Goal: Find specific page/section: Find specific page/section

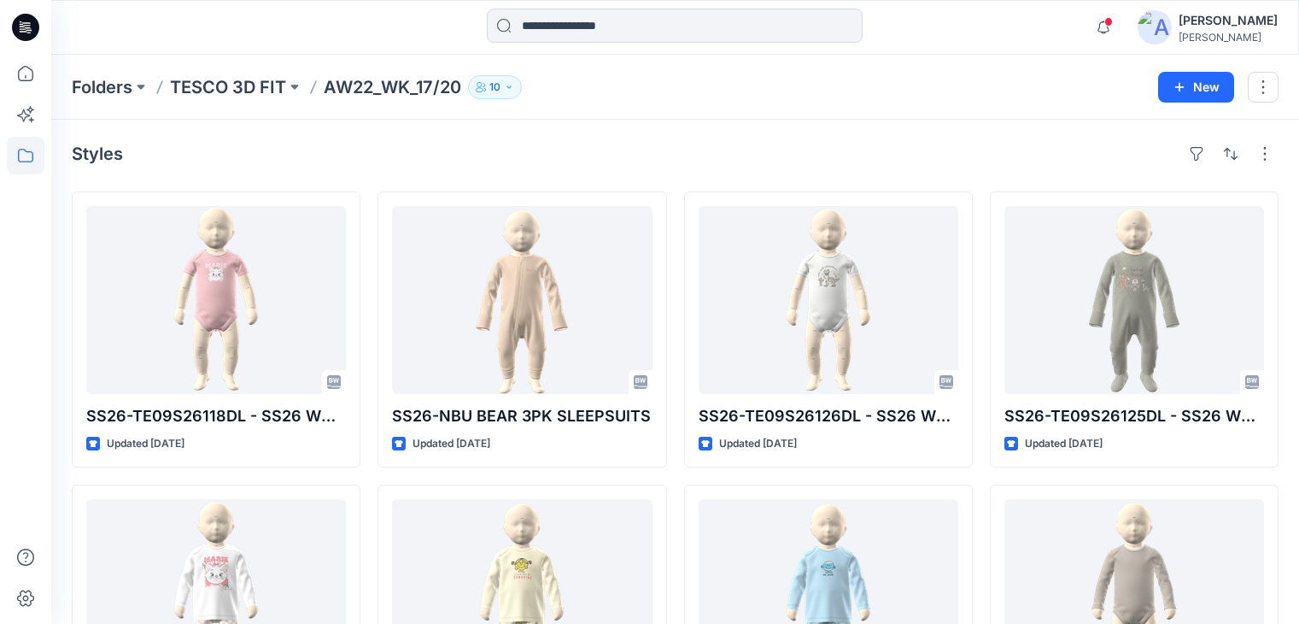
scroll to position [376, 0]
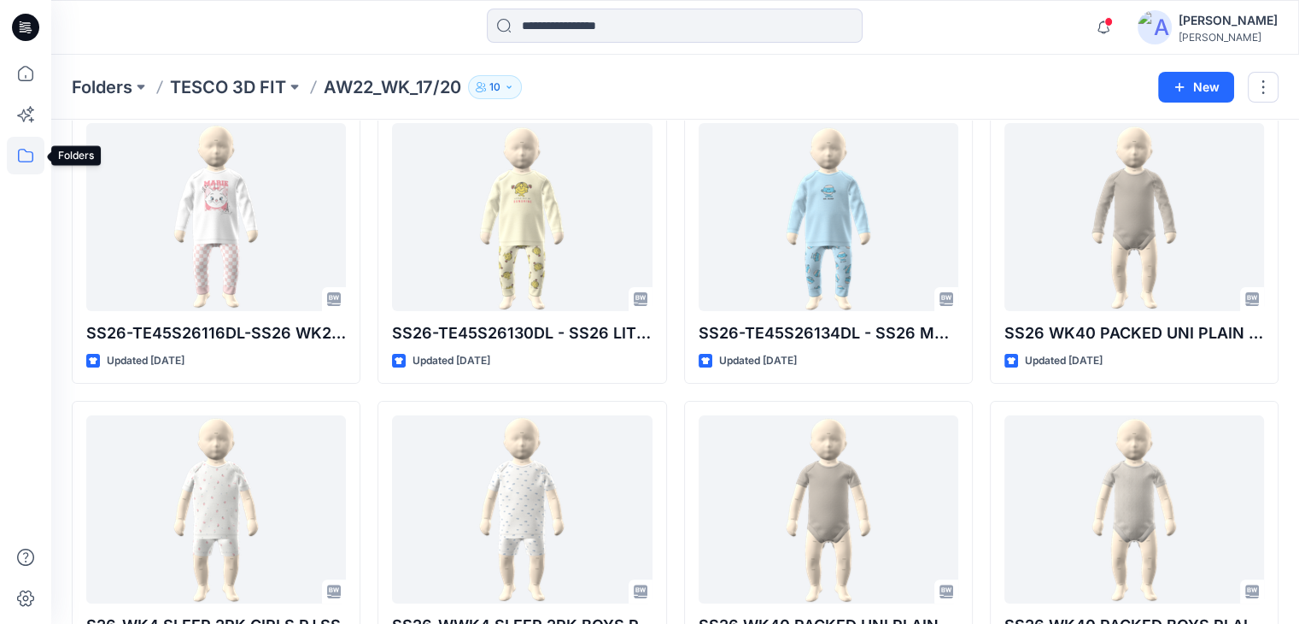
click at [24, 154] on icon at bounding box center [26, 156] width 38 height 38
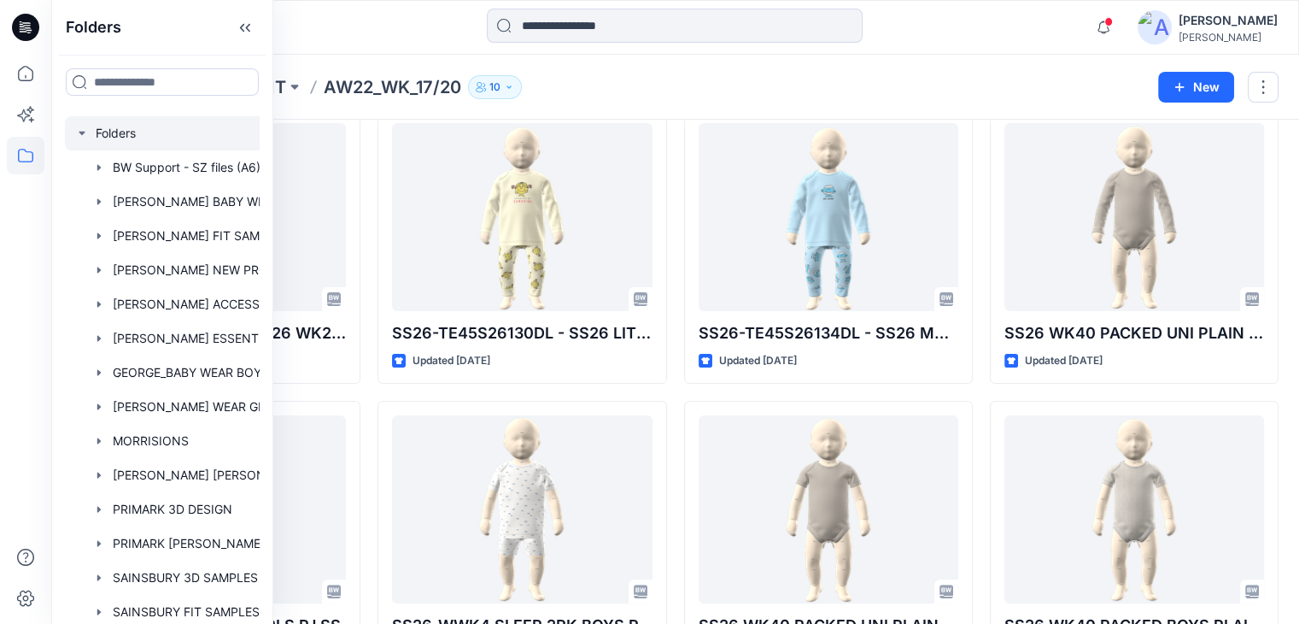
click at [103, 136] on div at bounding box center [184, 133] width 239 height 34
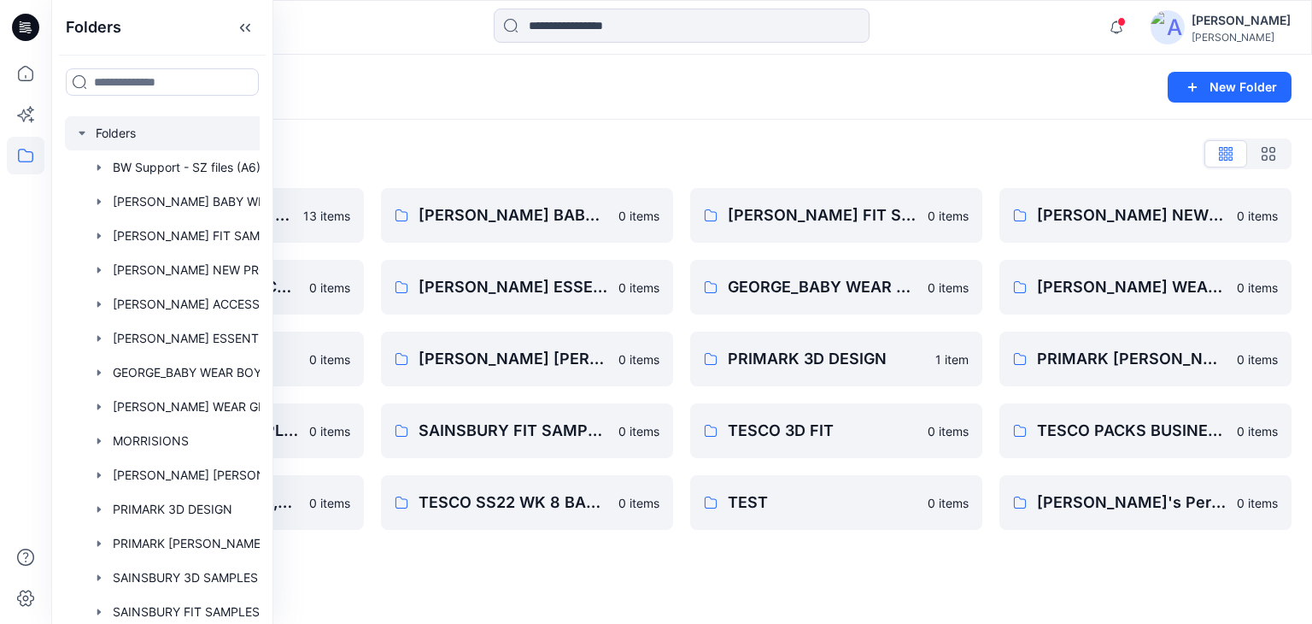
click at [349, 86] on div "Folders" at bounding box center [615, 87] width 1087 height 24
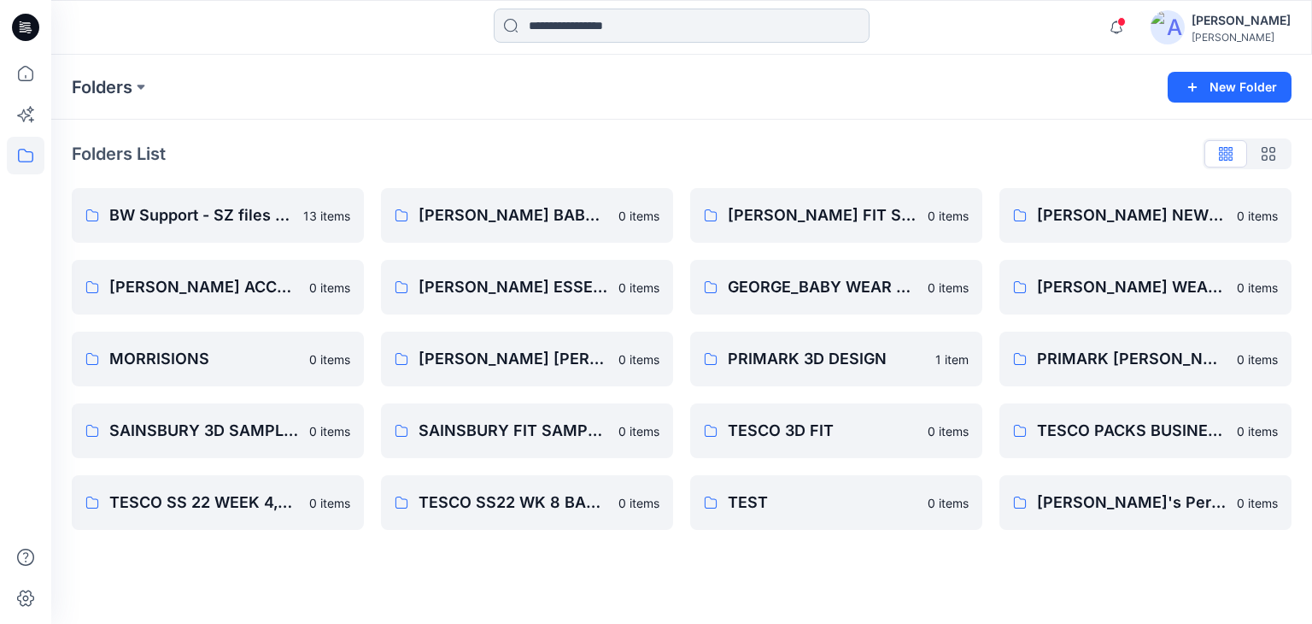
click at [502, 38] on input at bounding box center [682, 26] width 376 height 34
click at [951, 124] on div "Folders List BW Support - SZ files (A6) 13 items GEORGE_BABY ACCESSORIES 0 item…" at bounding box center [681, 335] width 1261 height 431
click at [852, 429] on p "TESCO 3D FIT" at bounding box center [835, 431] width 214 height 24
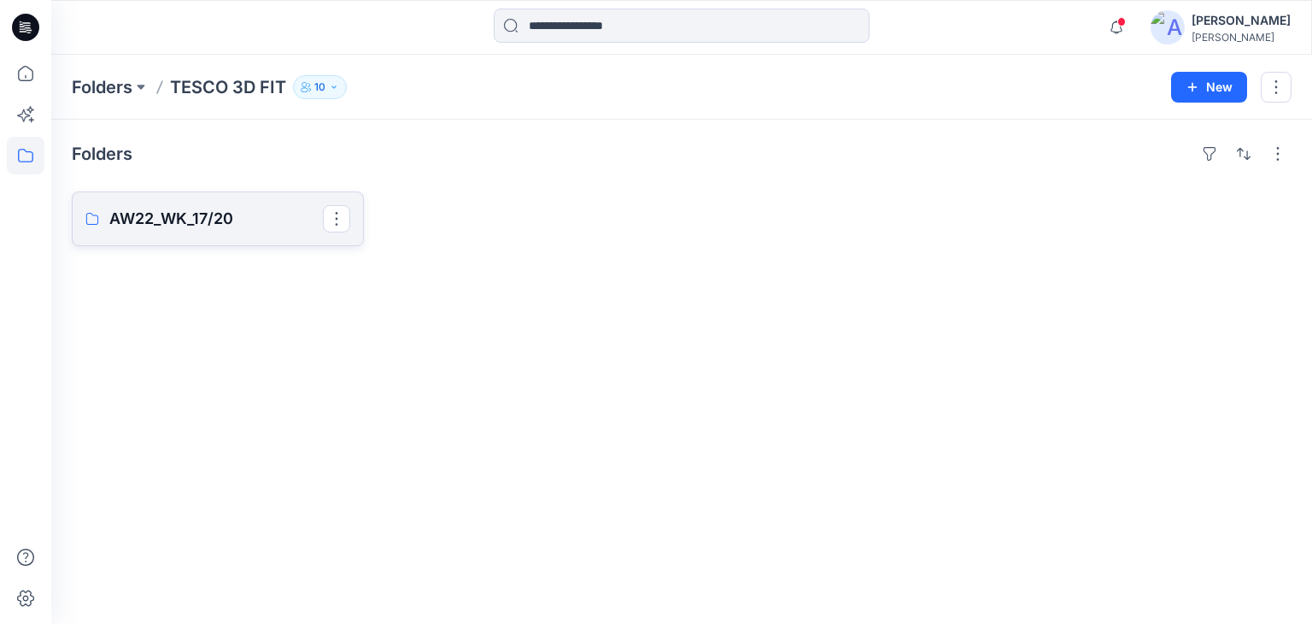
click at [169, 223] on p "AW22_WK_17/20" at bounding box center [216, 219] width 214 height 24
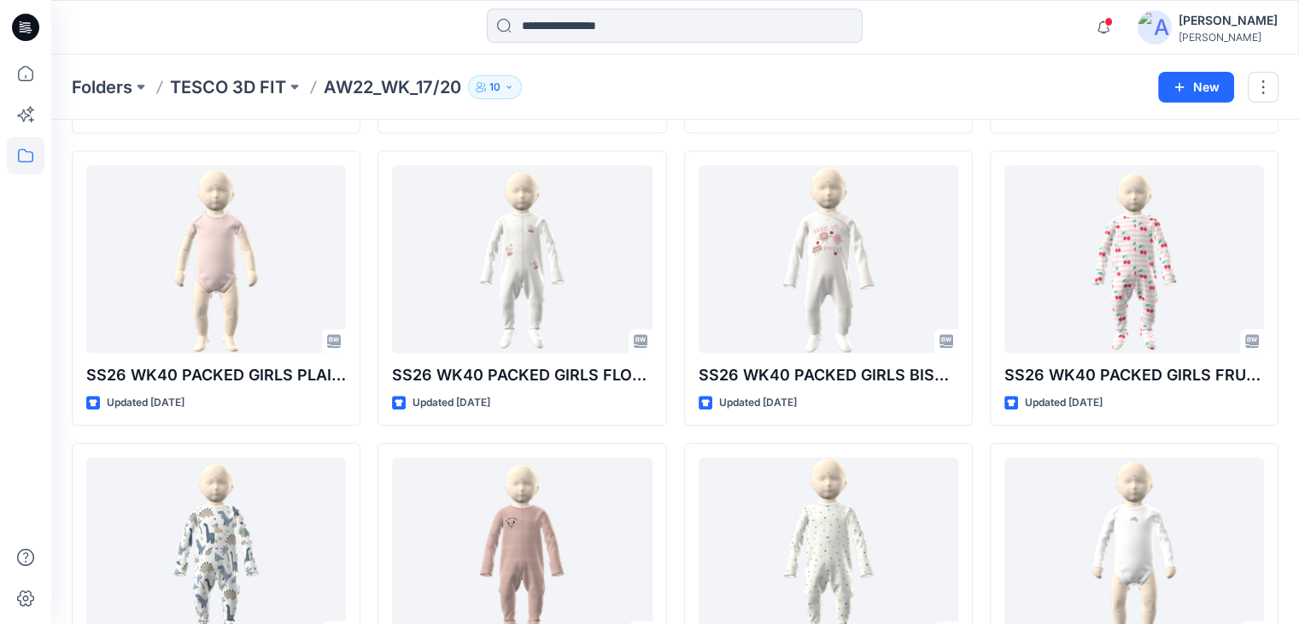
scroll to position [923, 0]
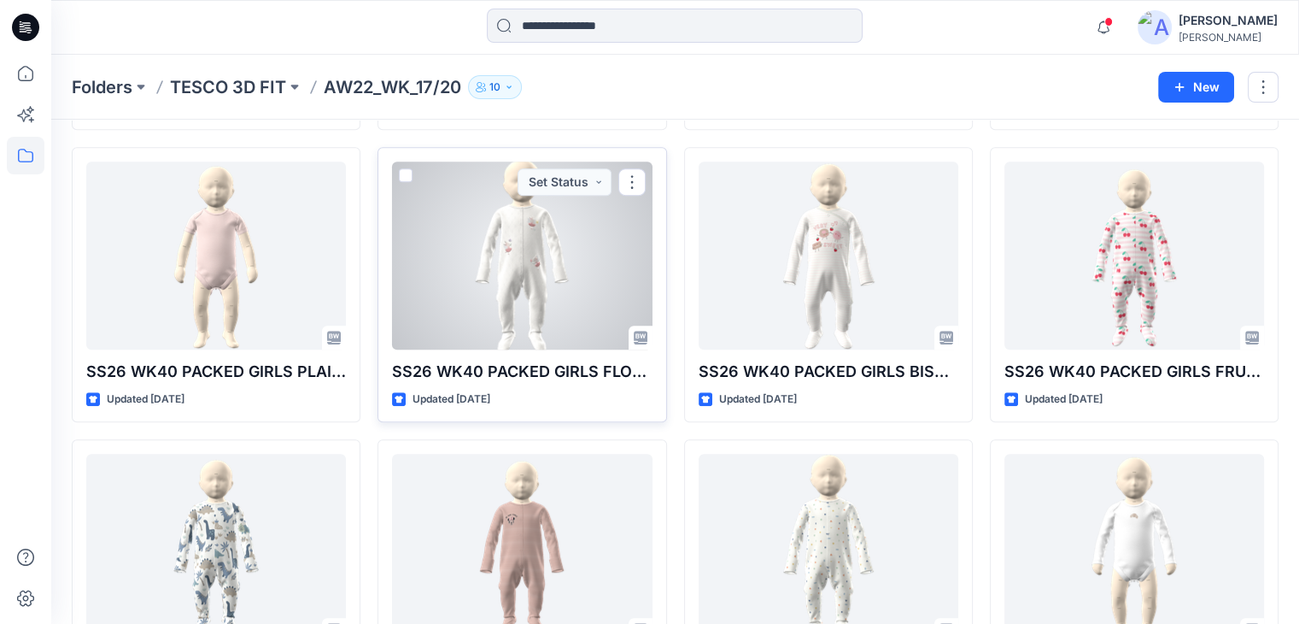
click at [567, 311] on div at bounding box center [522, 255] width 260 height 188
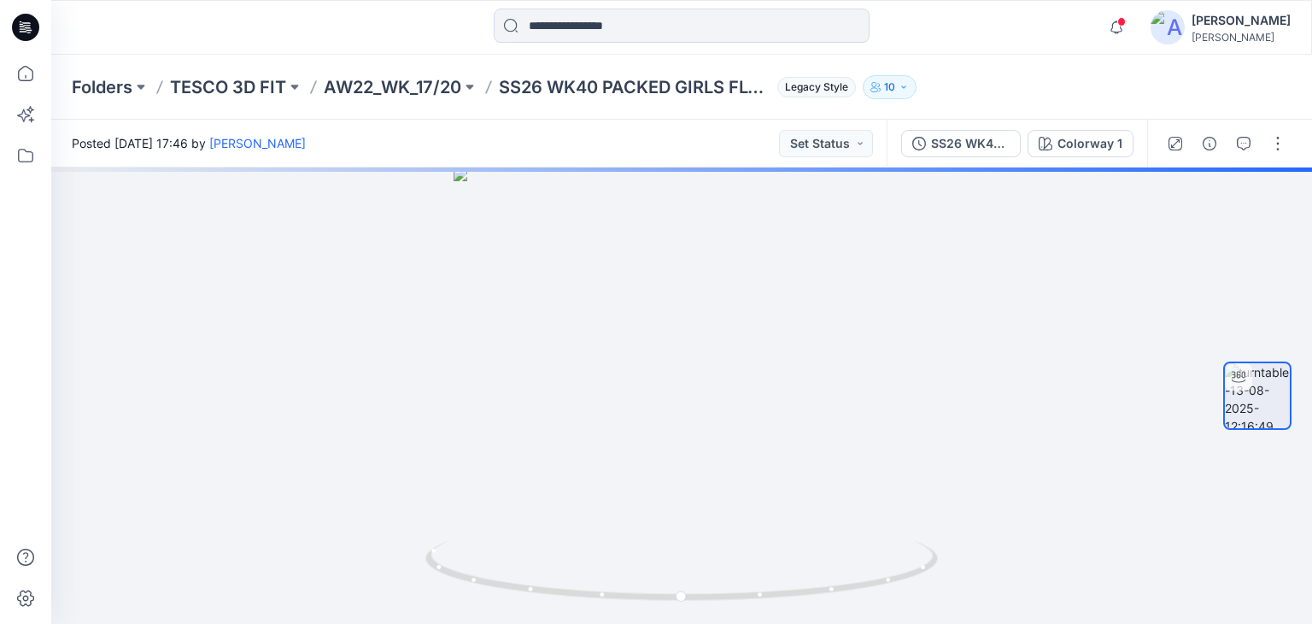
click at [1068, 160] on div "SS26 WK40 PACKED GIRLS FLORAL MOUSE 3PK SLEEPSUITS Colorway 1" at bounding box center [1017, 144] width 261 height 48
click at [1071, 147] on div "Colorway 1" at bounding box center [1090, 143] width 65 height 19
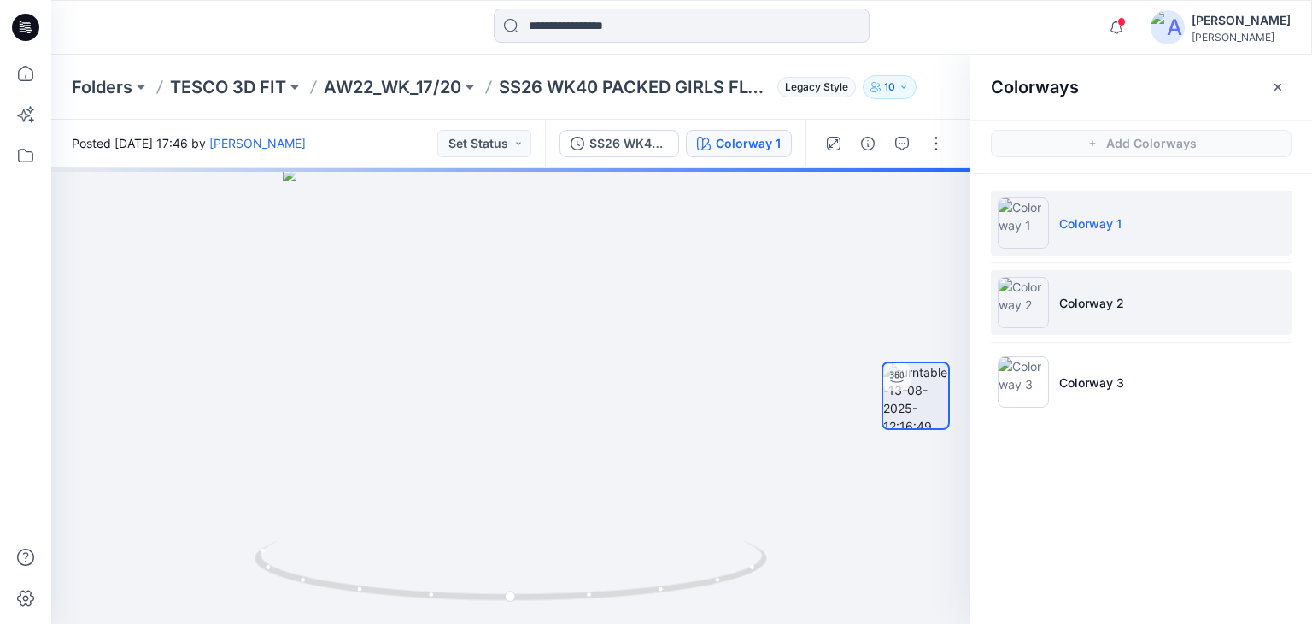
click at [1104, 313] on li "Colorway 2" at bounding box center [1141, 302] width 301 height 65
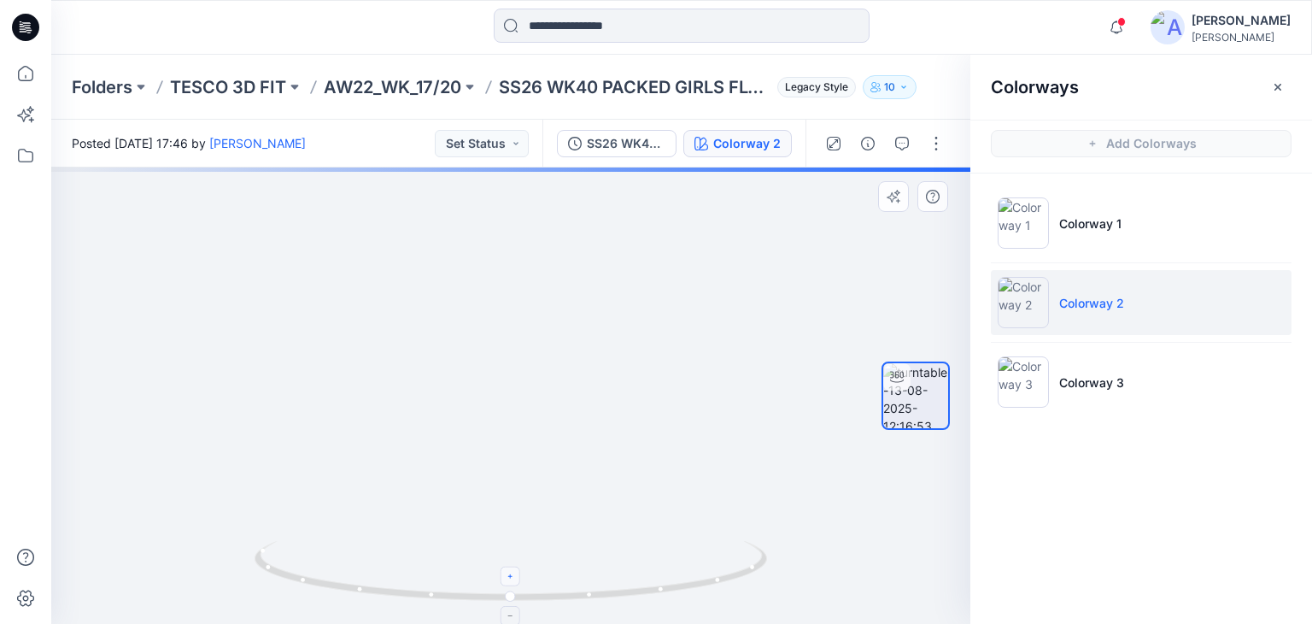
click at [509, 578] on icon at bounding box center [512, 576] width 10 height 10
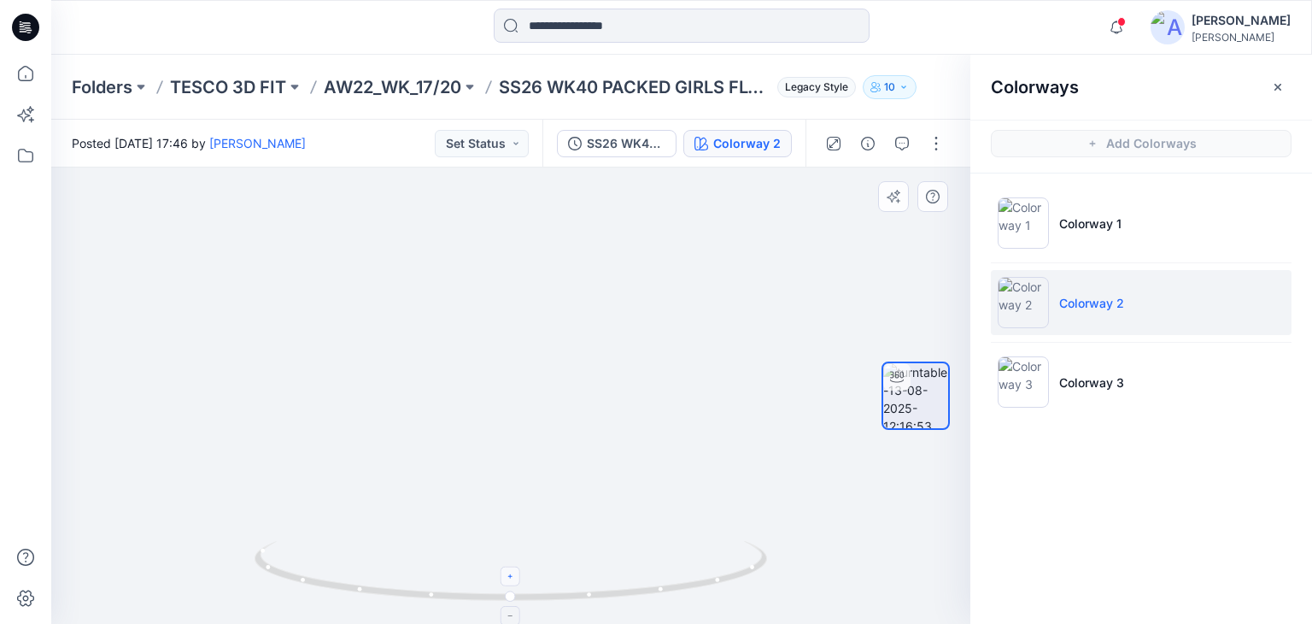
click at [509, 578] on icon at bounding box center [512, 576] width 10 height 10
click at [509, 578] on foreignobject at bounding box center [511, 576] width 20 height 20
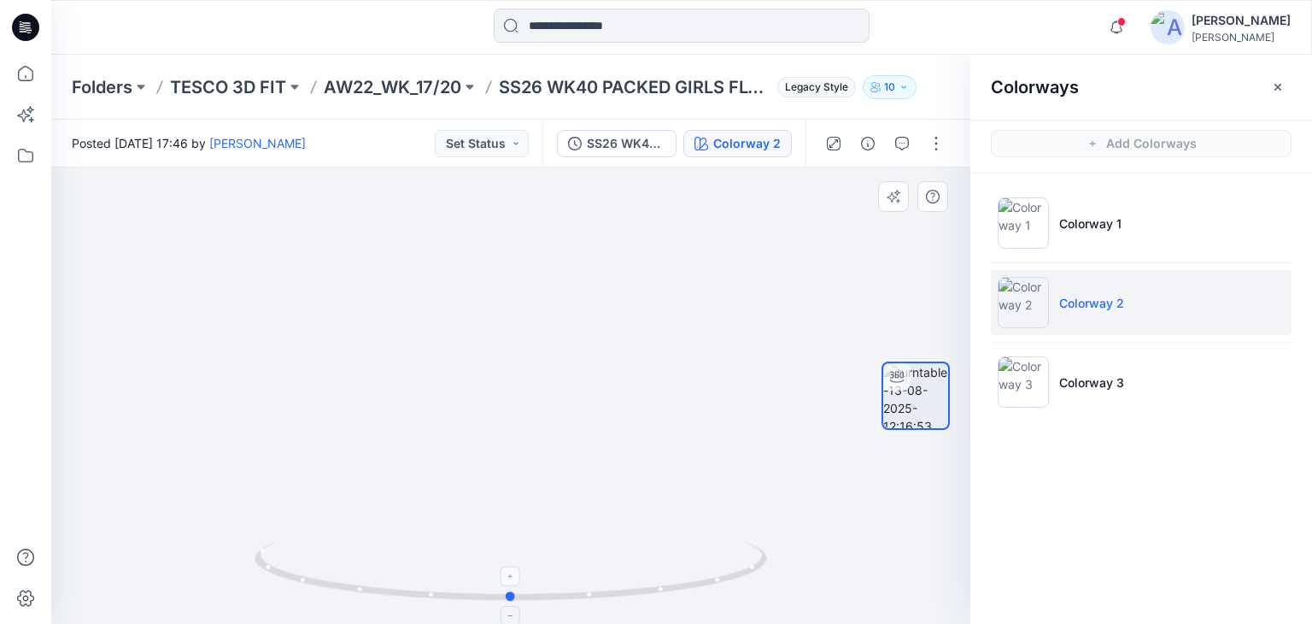
click at [509, 578] on foreignobject at bounding box center [511, 576] width 20 height 20
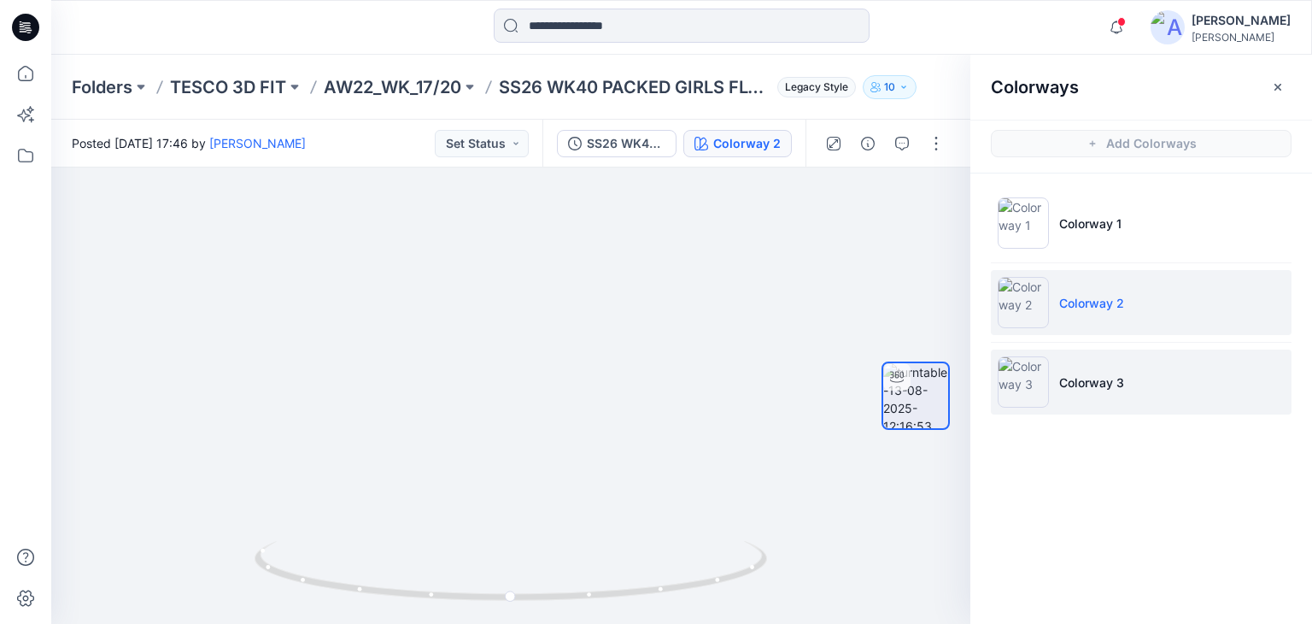
click at [1056, 371] on li "Colorway 3" at bounding box center [1141, 381] width 301 height 65
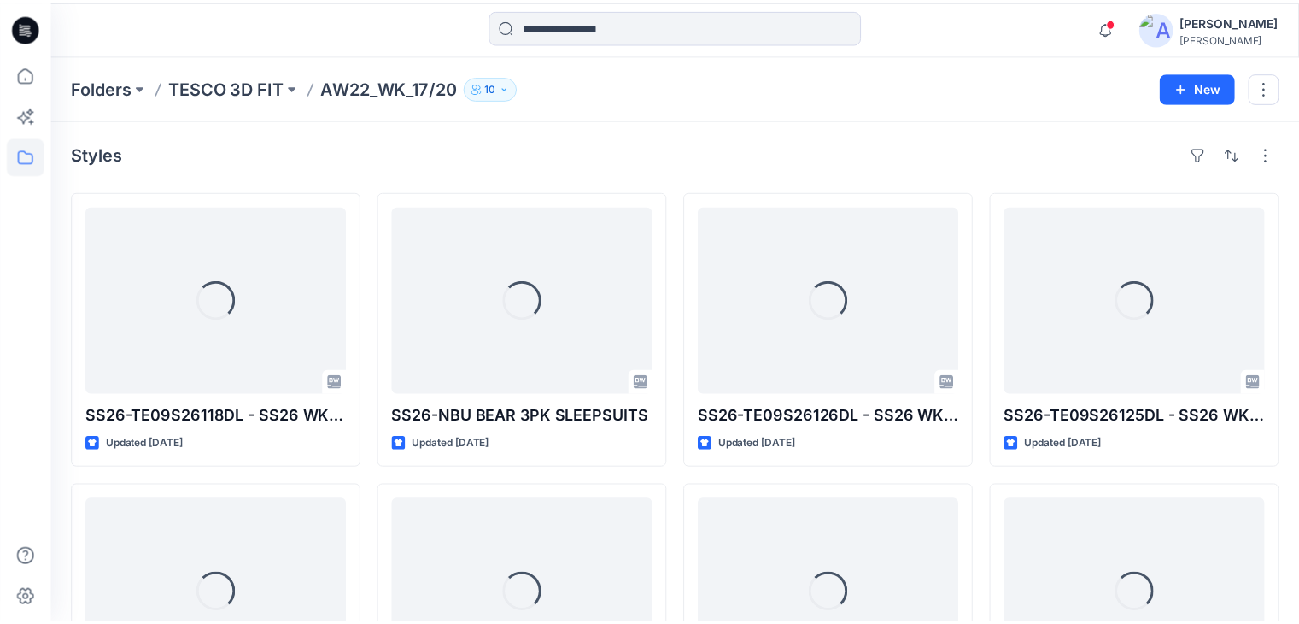
scroll to position [923, 0]
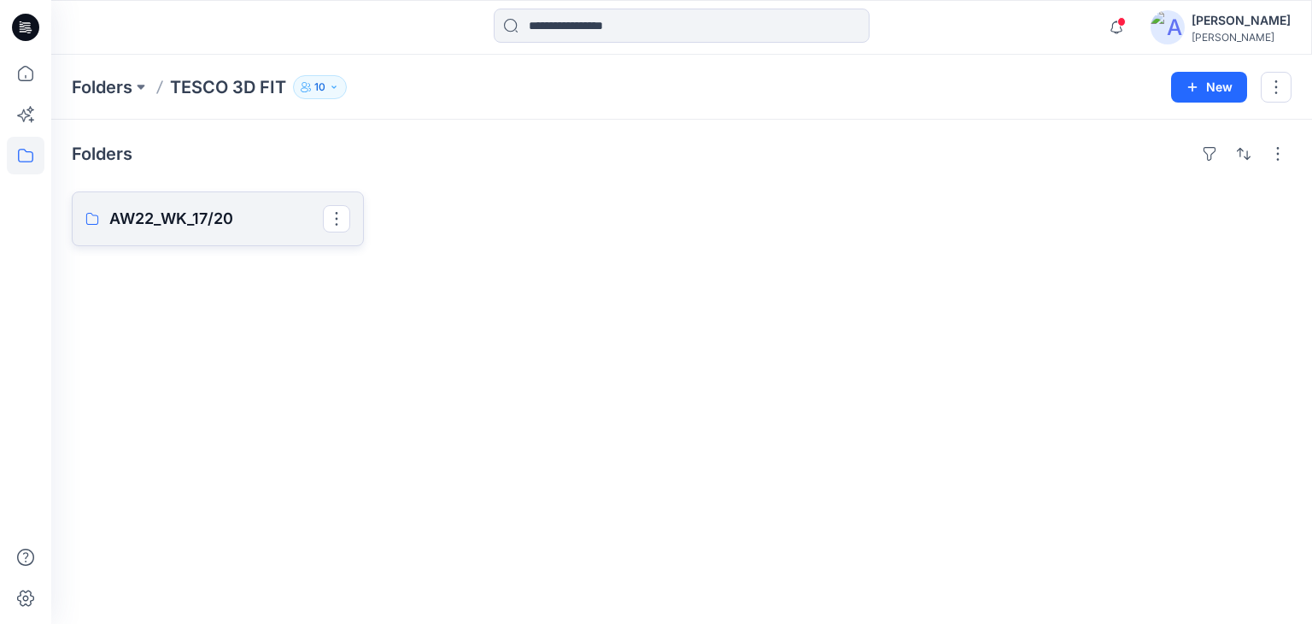
click at [247, 223] on p "AW22_WK_17/20" at bounding box center [216, 219] width 214 height 24
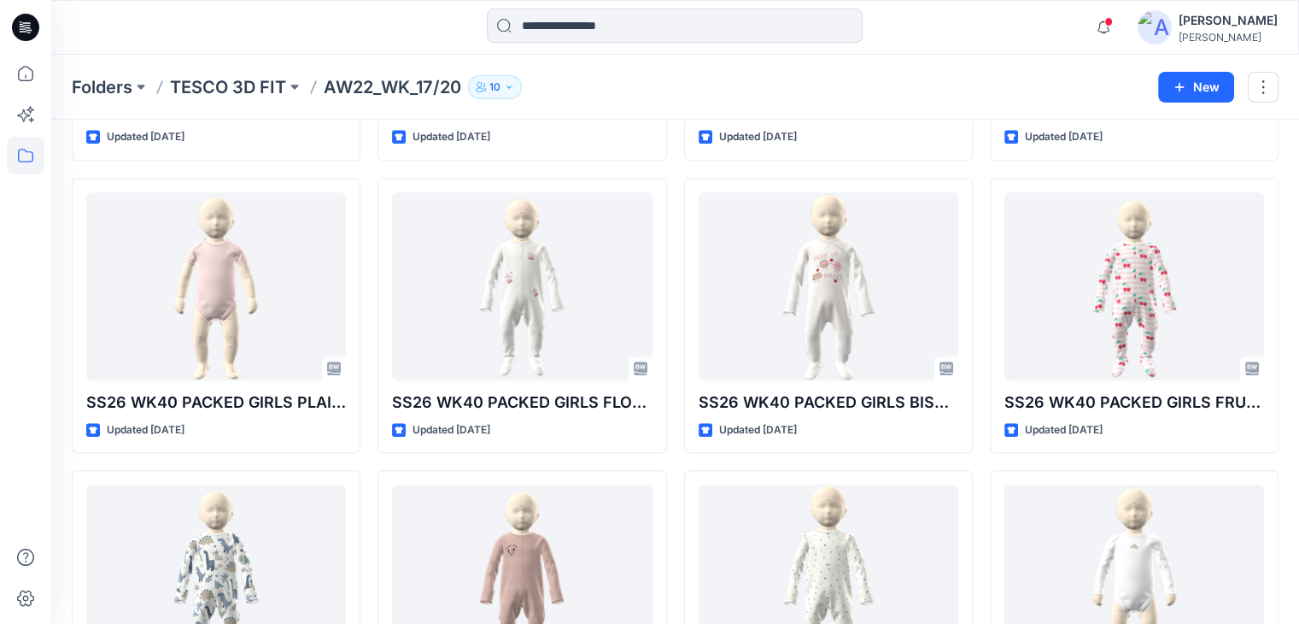
scroll to position [875, 0]
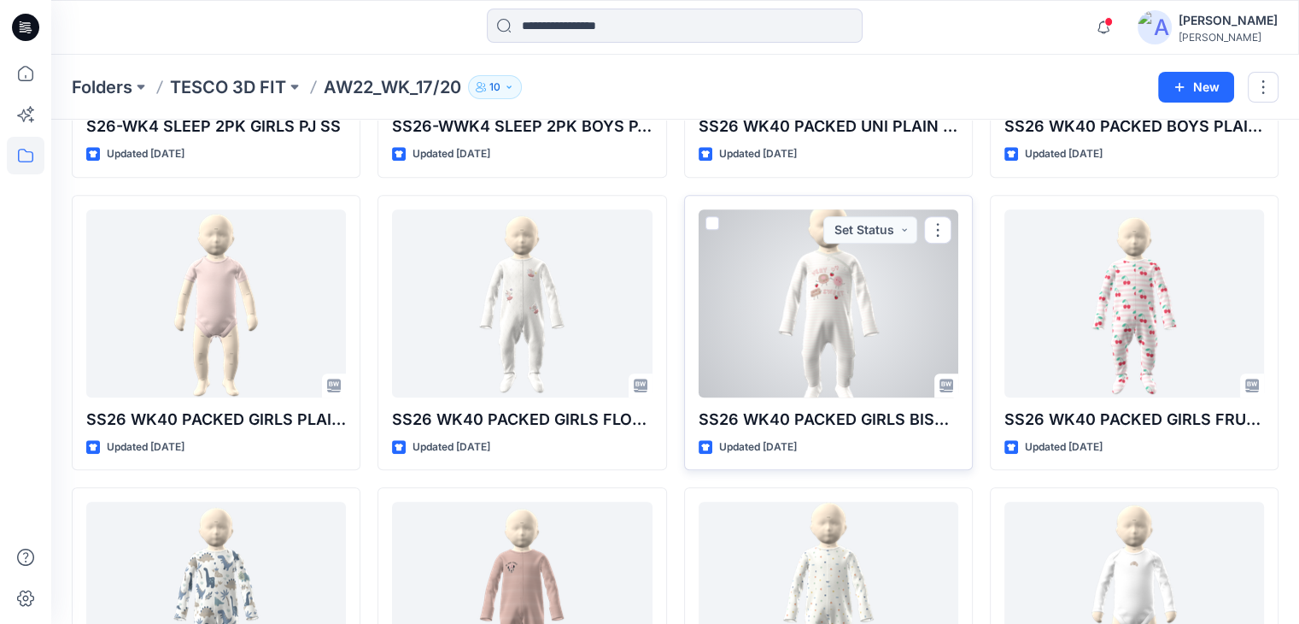
click at [922, 288] on div at bounding box center [829, 303] width 260 height 188
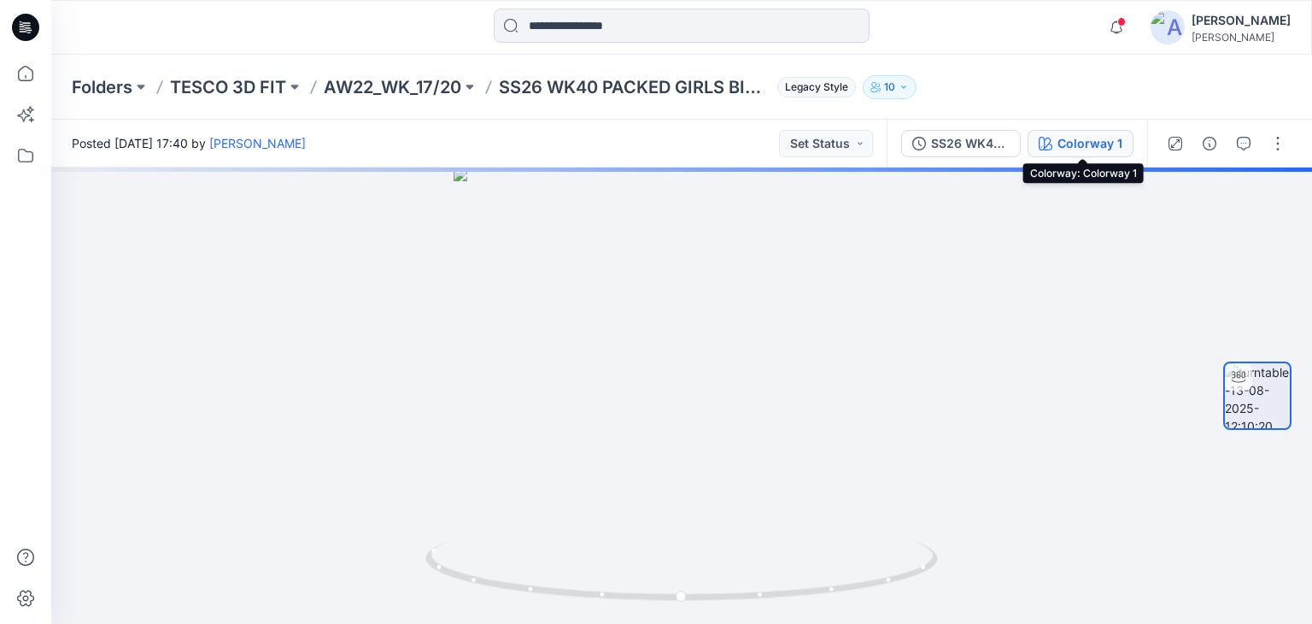
click at [1056, 138] on button "Colorway 1" at bounding box center [1081, 143] width 106 height 27
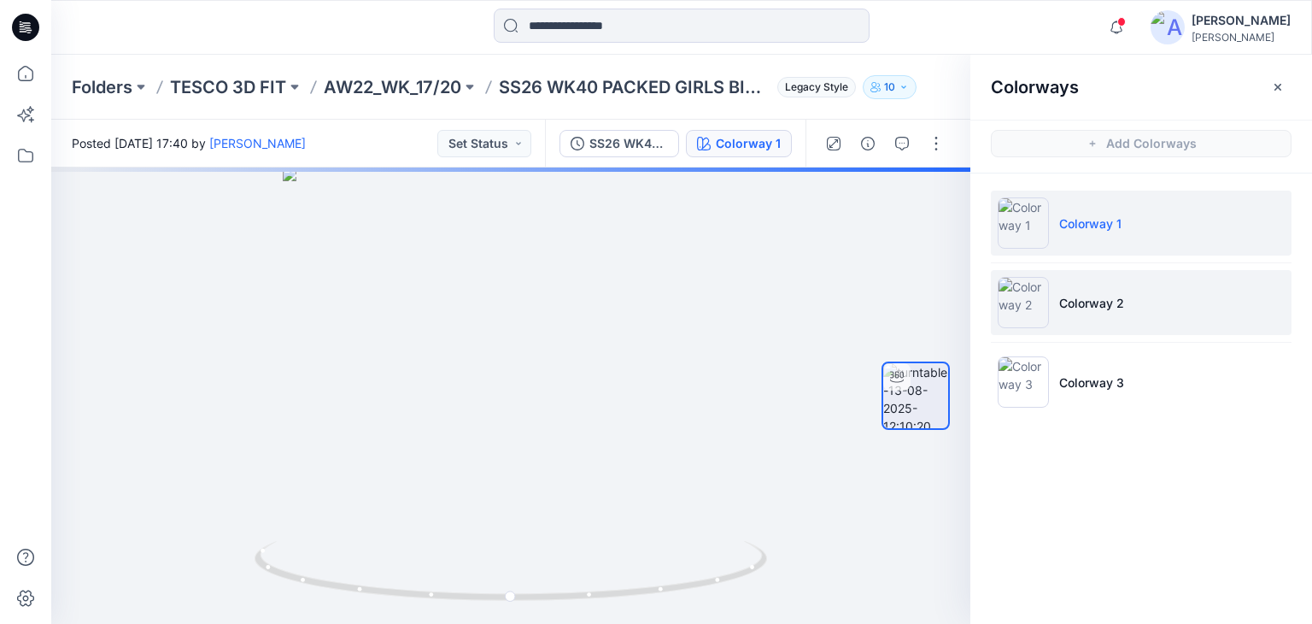
click at [1080, 284] on li "Colorway 2" at bounding box center [1141, 302] width 301 height 65
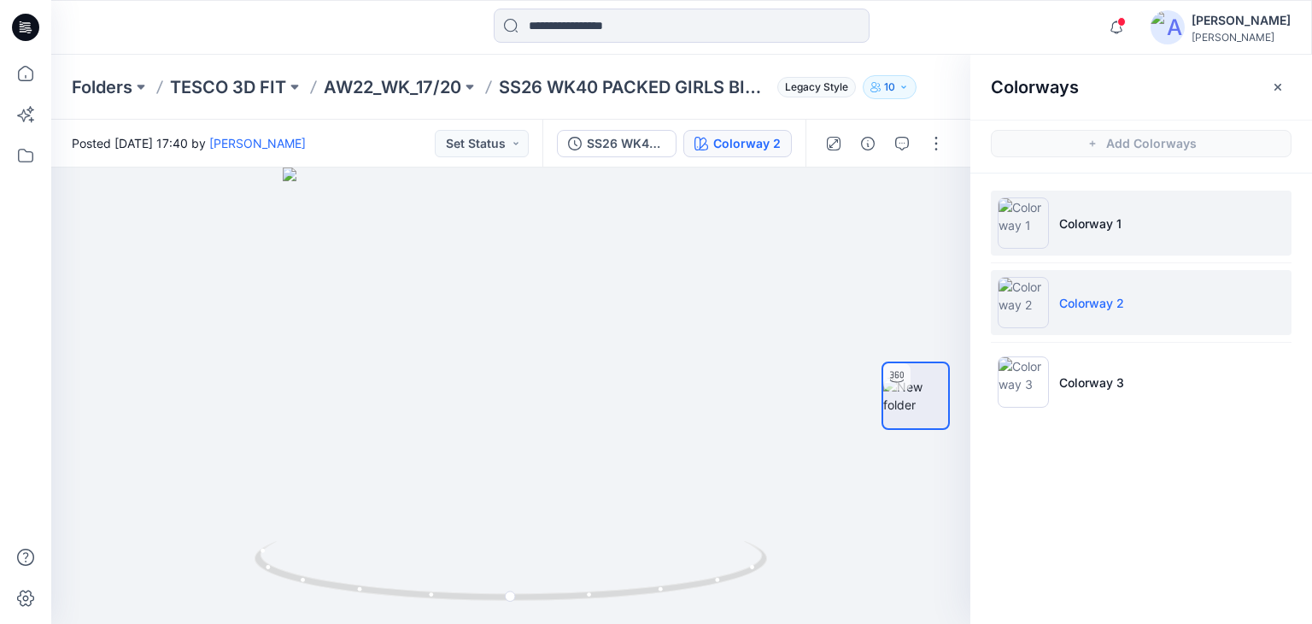
click at [1121, 242] on li "Colorway 1" at bounding box center [1141, 222] width 301 height 65
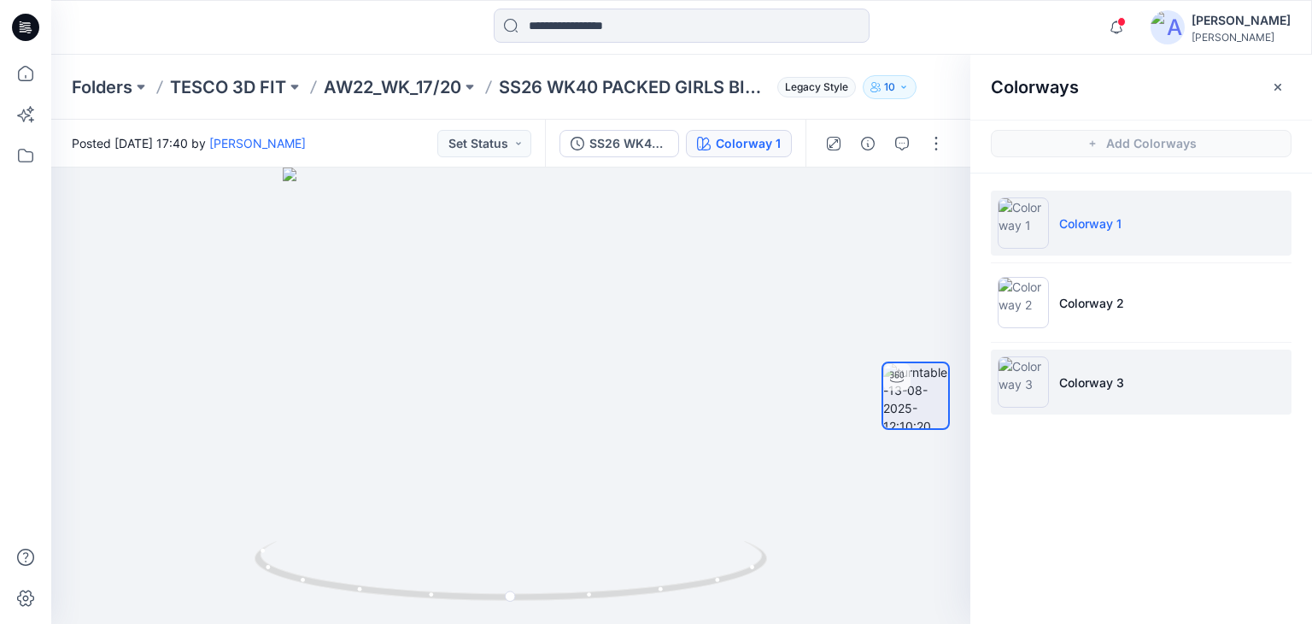
click at [1144, 365] on li "Colorway 3" at bounding box center [1141, 381] width 301 height 65
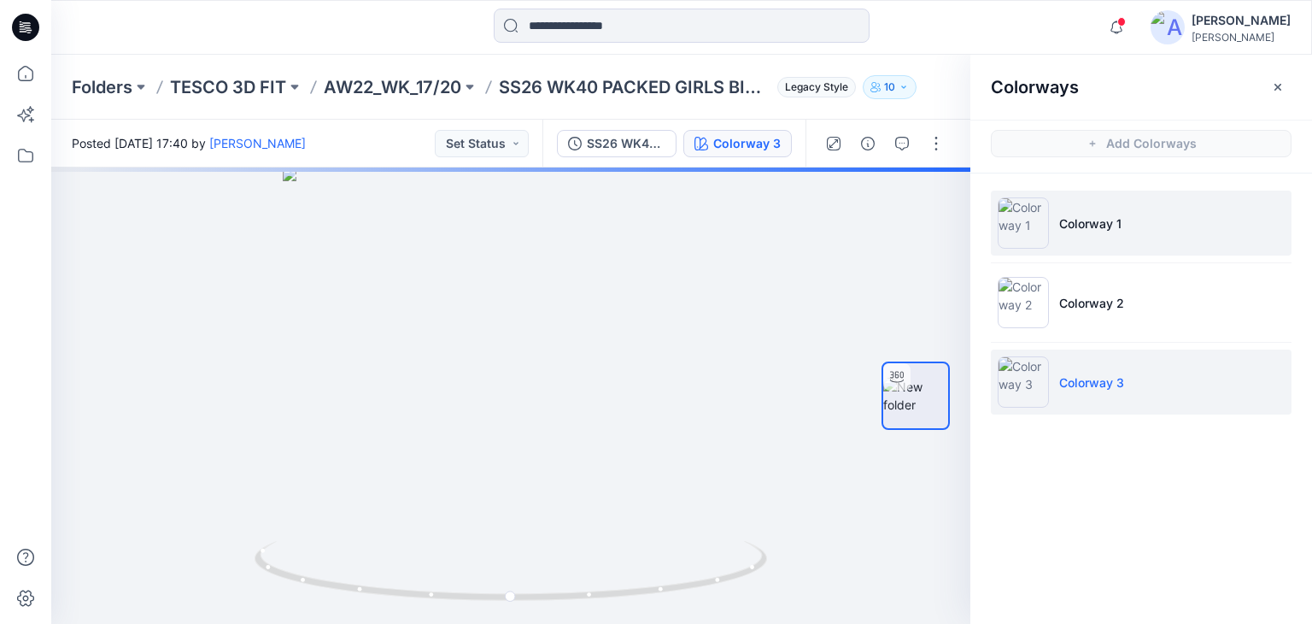
click at [1089, 224] on p "Colorway 1" at bounding box center [1090, 223] width 62 height 18
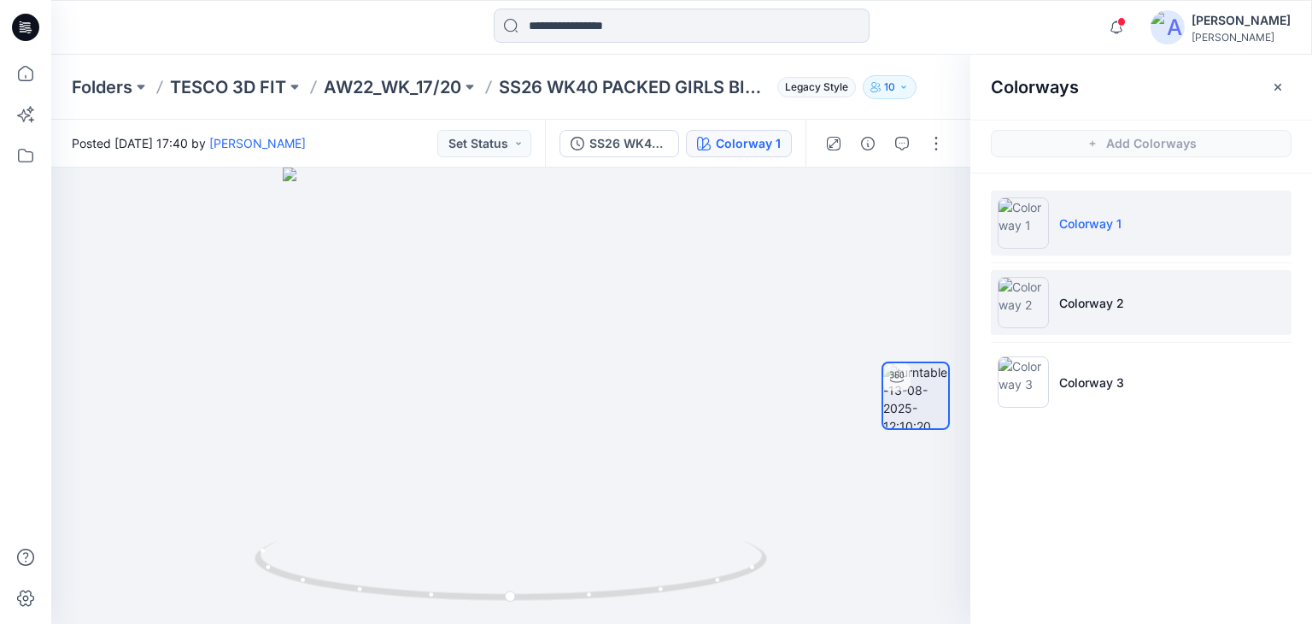
click at [1091, 290] on li "Colorway 2" at bounding box center [1141, 302] width 301 height 65
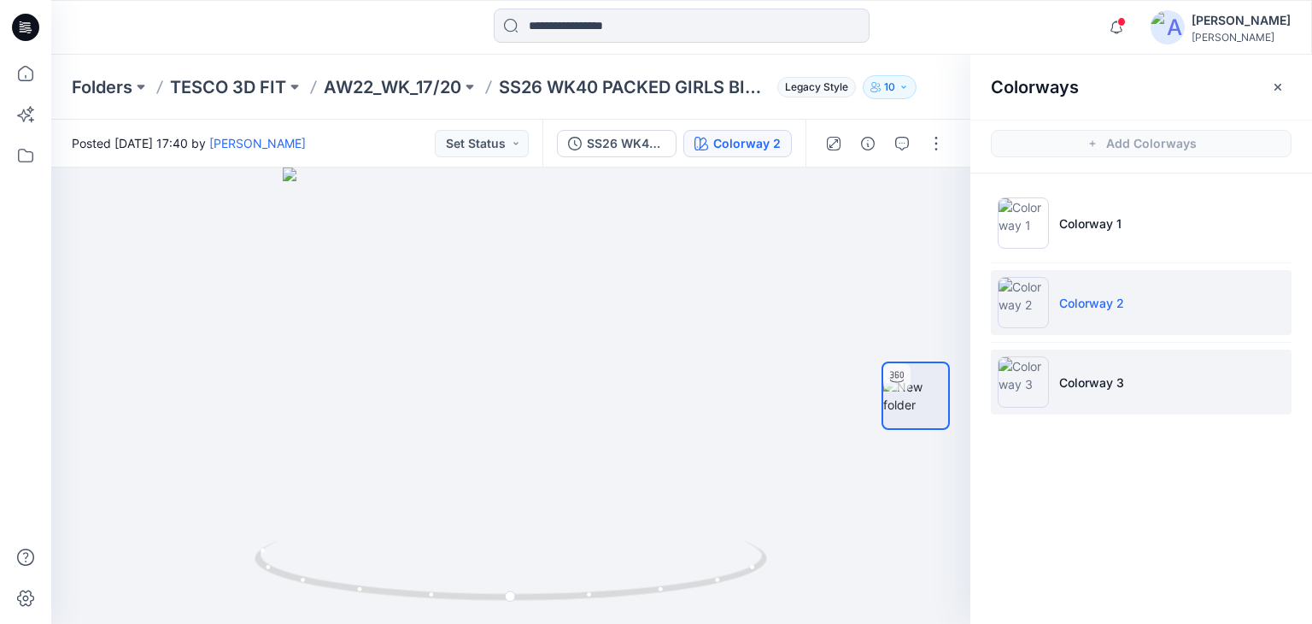
click at [1121, 395] on li "Colorway 3" at bounding box center [1141, 381] width 301 height 65
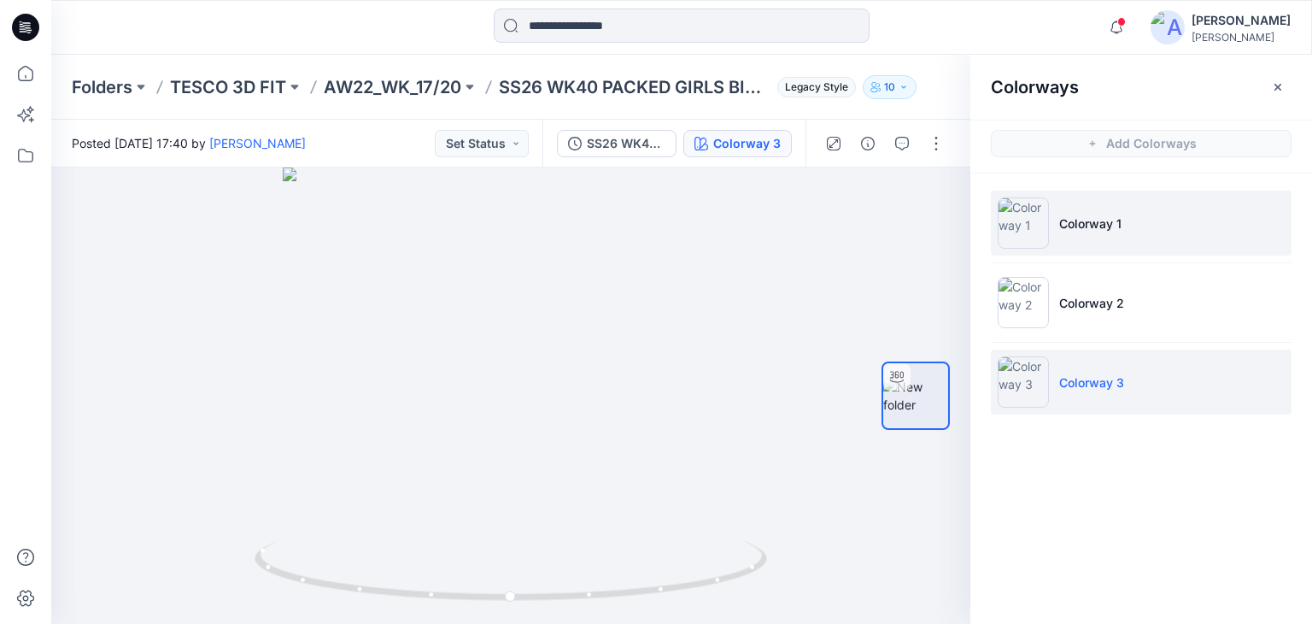
click at [1069, 211] on li "Colorway 1" at bounding box center [1141, 222] width 301 height 65
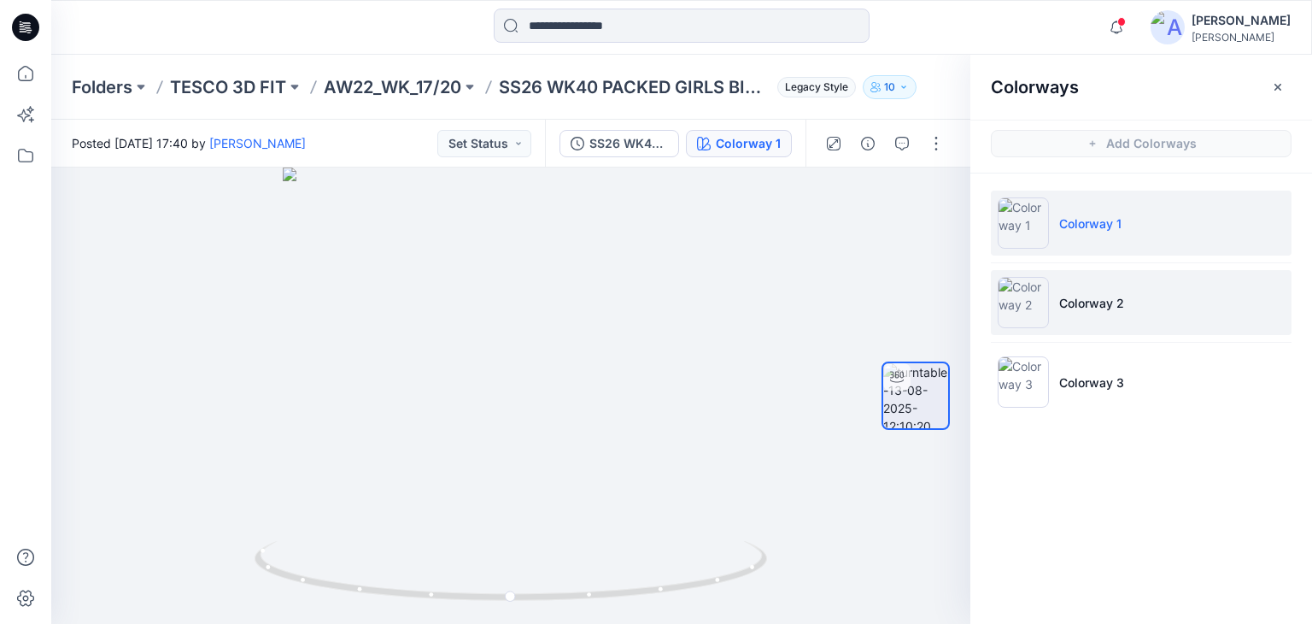
click at [1072, 280] on li "Colorway 2" at bounding box center [1141, 302] width 301 height 65
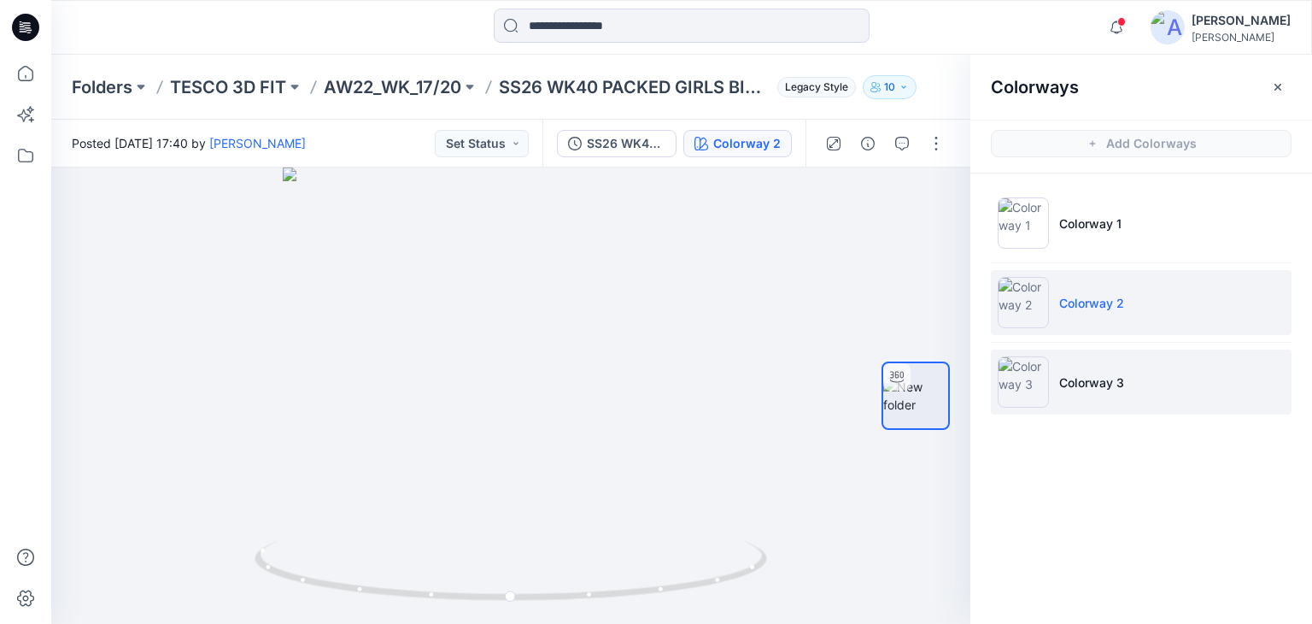
click at [1095, 384] on p "Colorway 3" at bounding box center [1091, 382] width 65 height 18
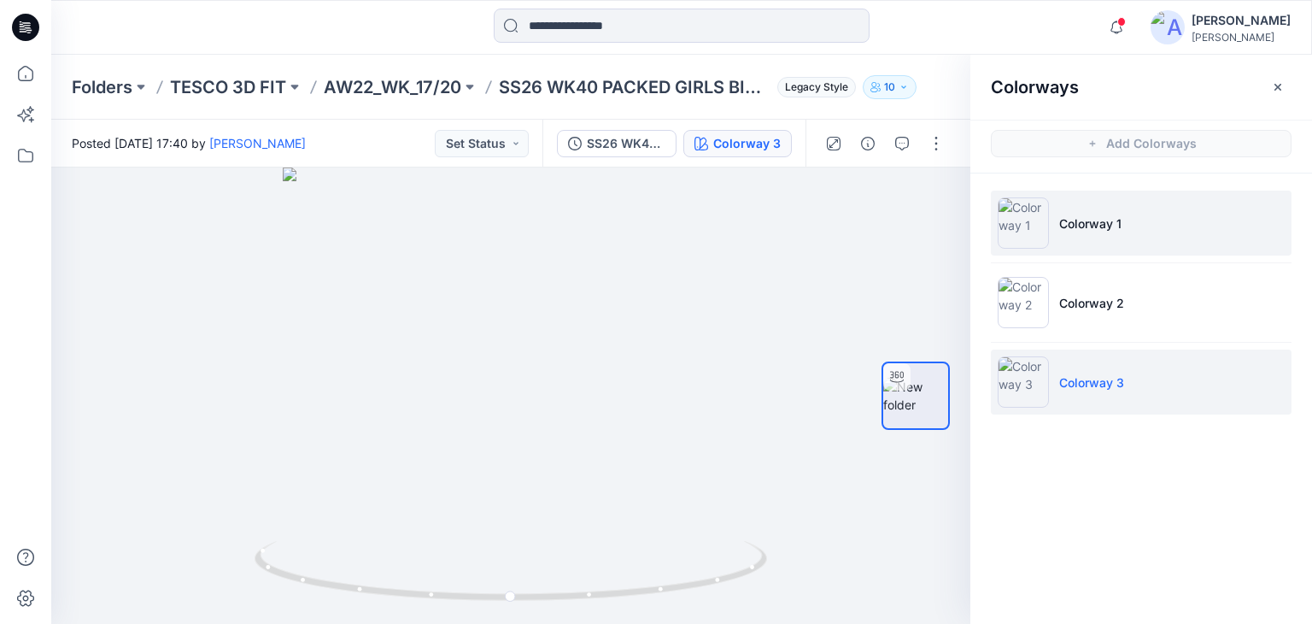
click at [1079, 237] on li "Colorway 1" at bounding box center [1141, 222] width 301 height 65
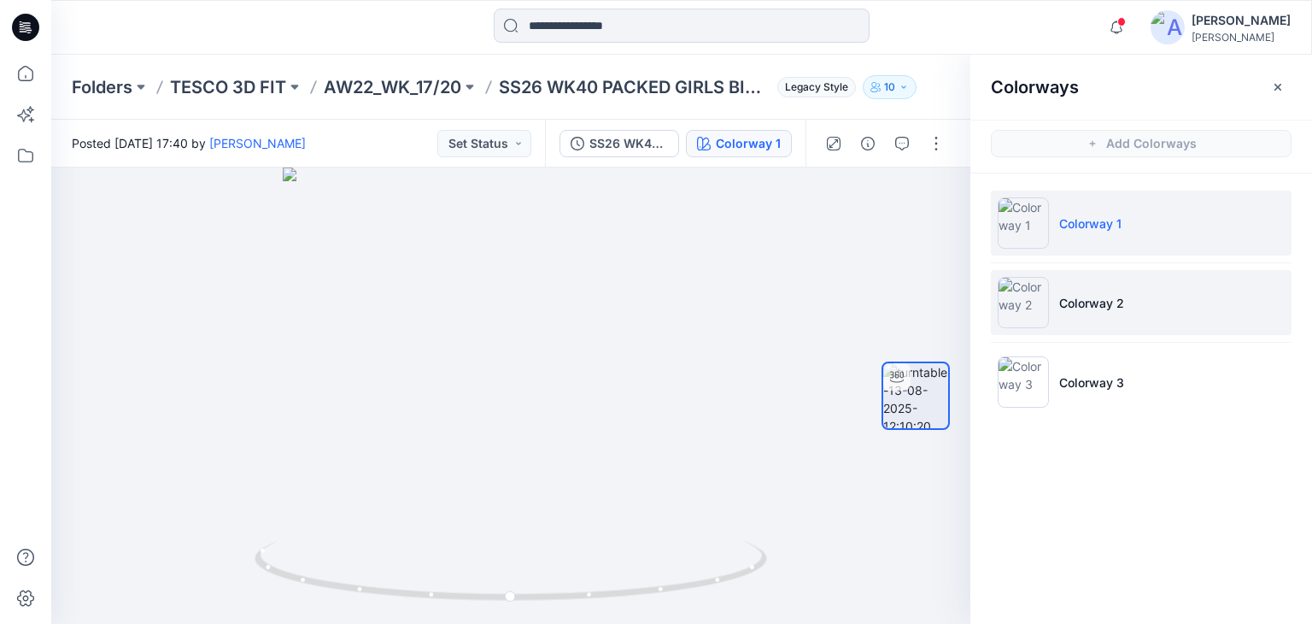
click at [1092, 302] on p "Colorway 2" at bounding box center [1091, 303] width 65 height 18
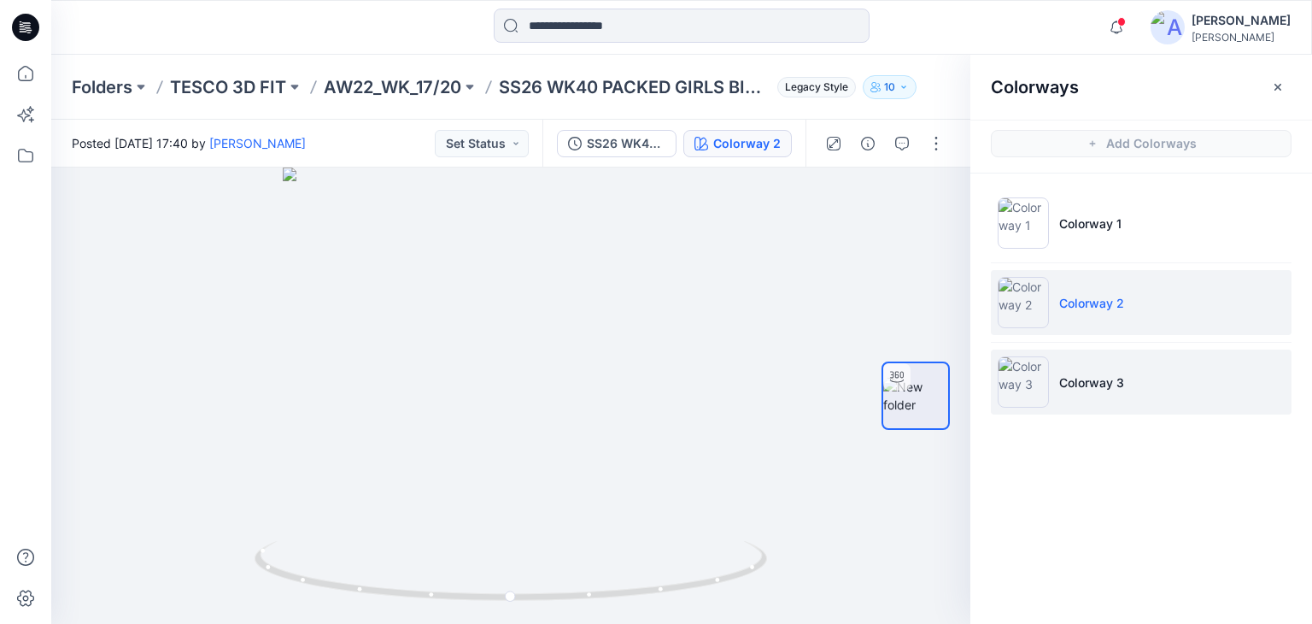
click at [1118, 365] on li "Colorway 3" at bounding box center [1141, 381] width 301 height 65
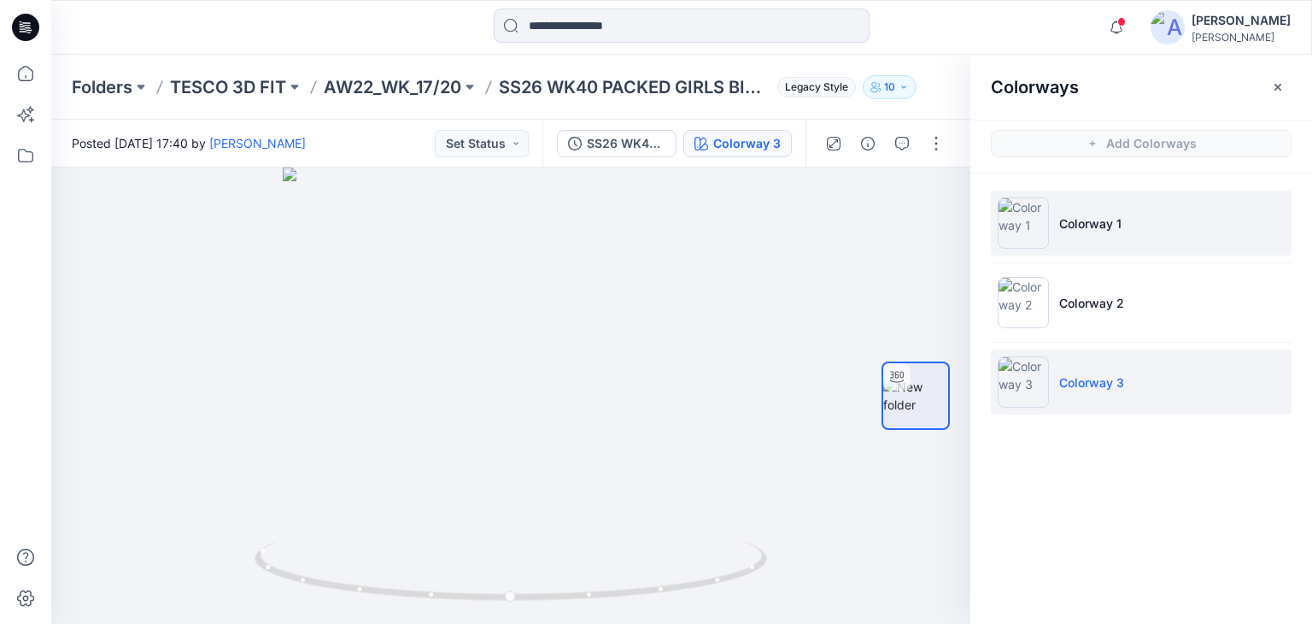
click at [1075, 223] on p "Colorway 1" at bounding box center [1090, 223] width 62 height 18
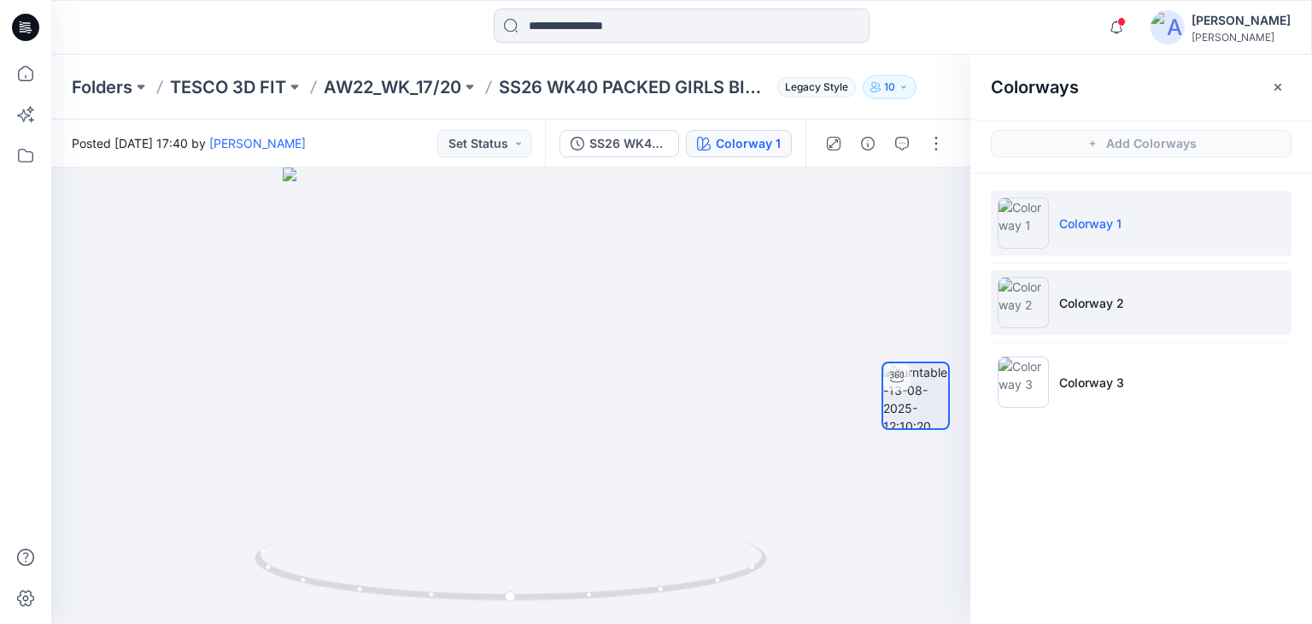
click at [1111, 295] on p "Colorway 2" at bounding box center [1091, 303] width 65 height 18
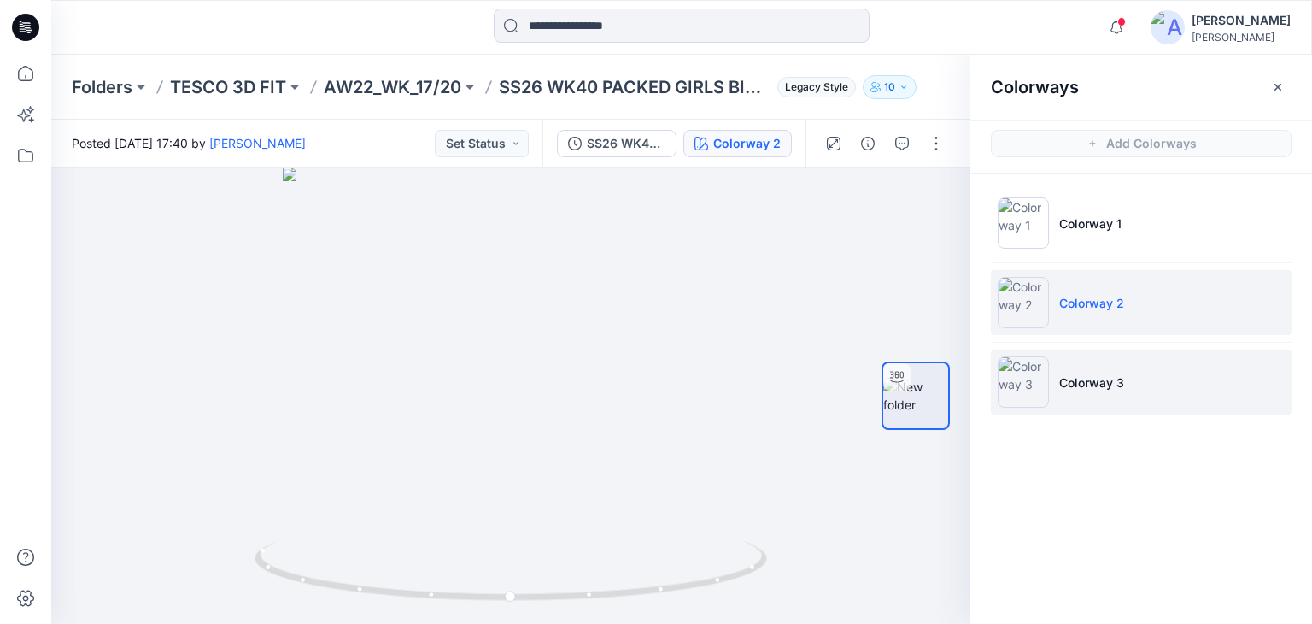
click at [1129, 376] on li "Colorway 3" at bounding box center [1141, 381] width 301 height 65
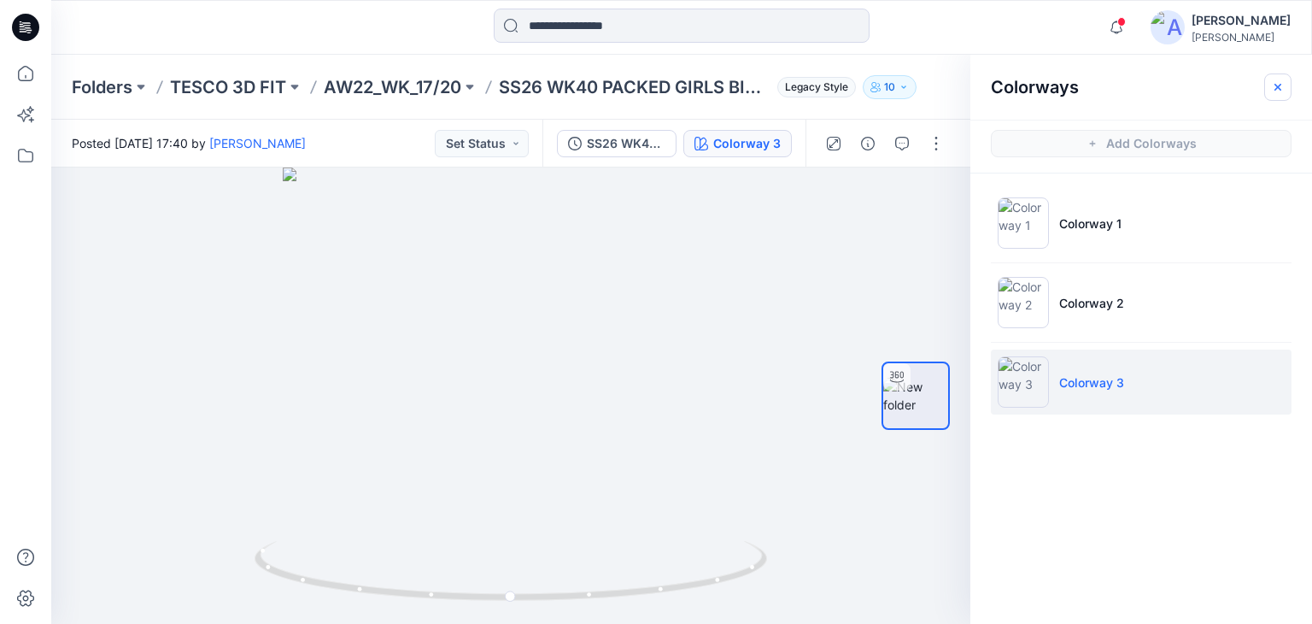
click at [1281, 86] on icon "button" at bounding box center [1278, 87] width 14 height 14
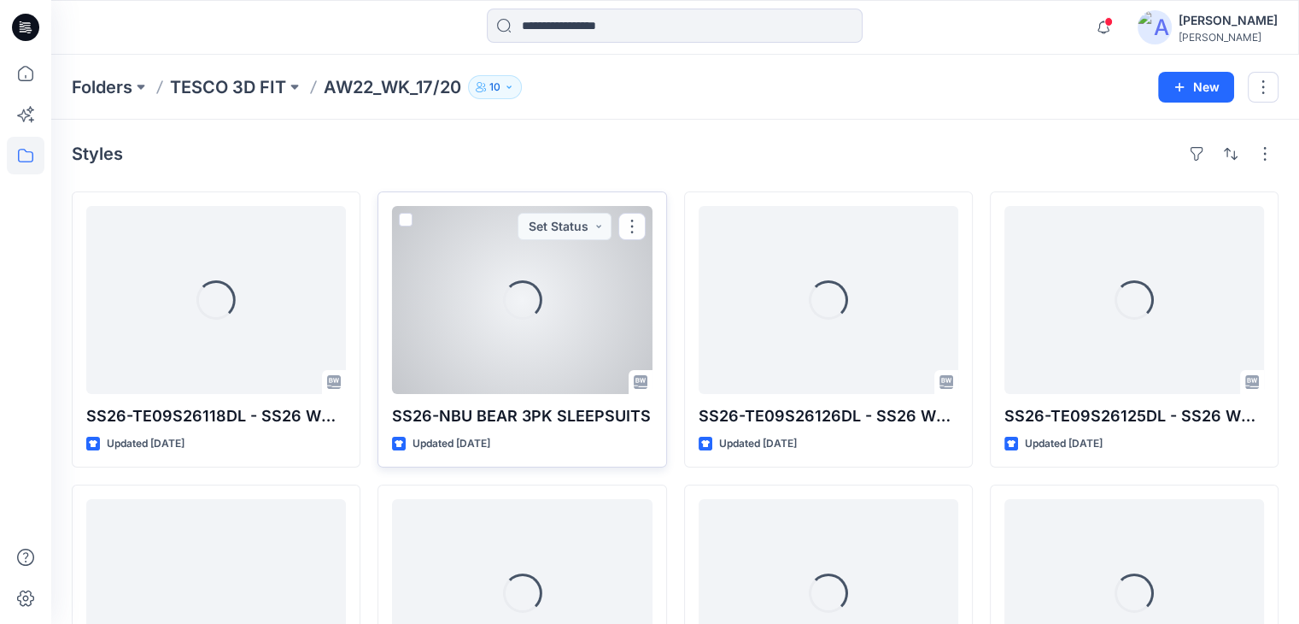
click at [454, 226] on div "Loading..." at bounding box center [522, 300] width 260 height 188
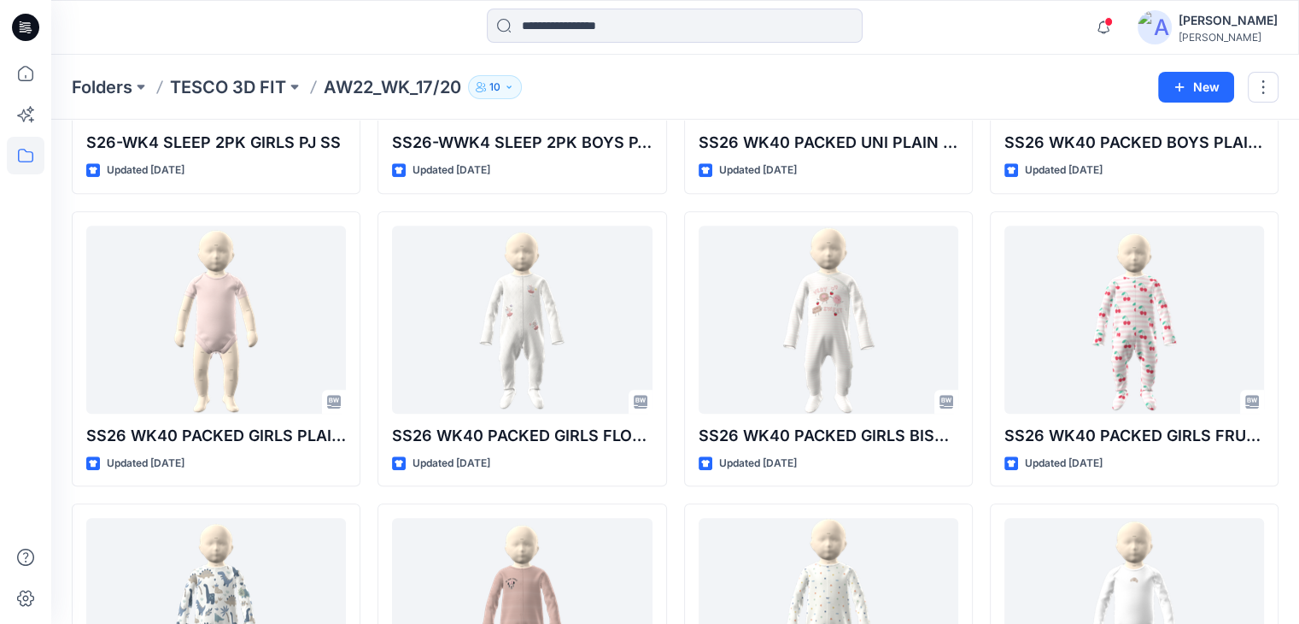
scroll to position [861, 0]
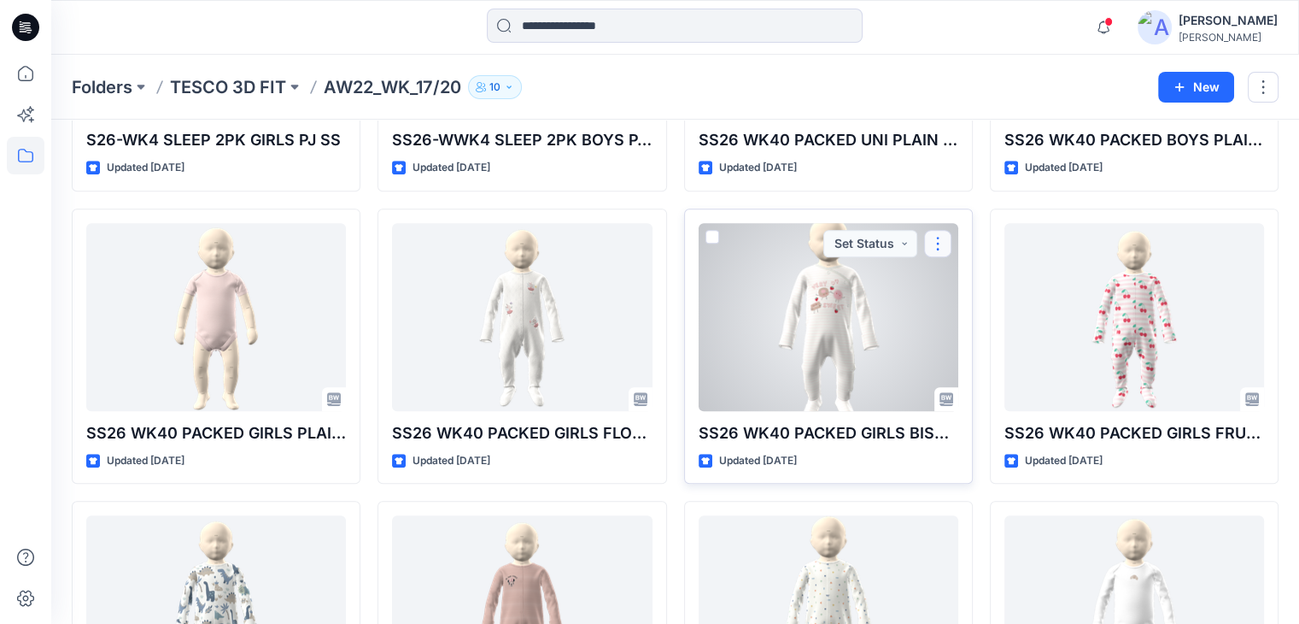
click at [936, 240] on button "button" at bounding box center [937, 243] width 27 height 27
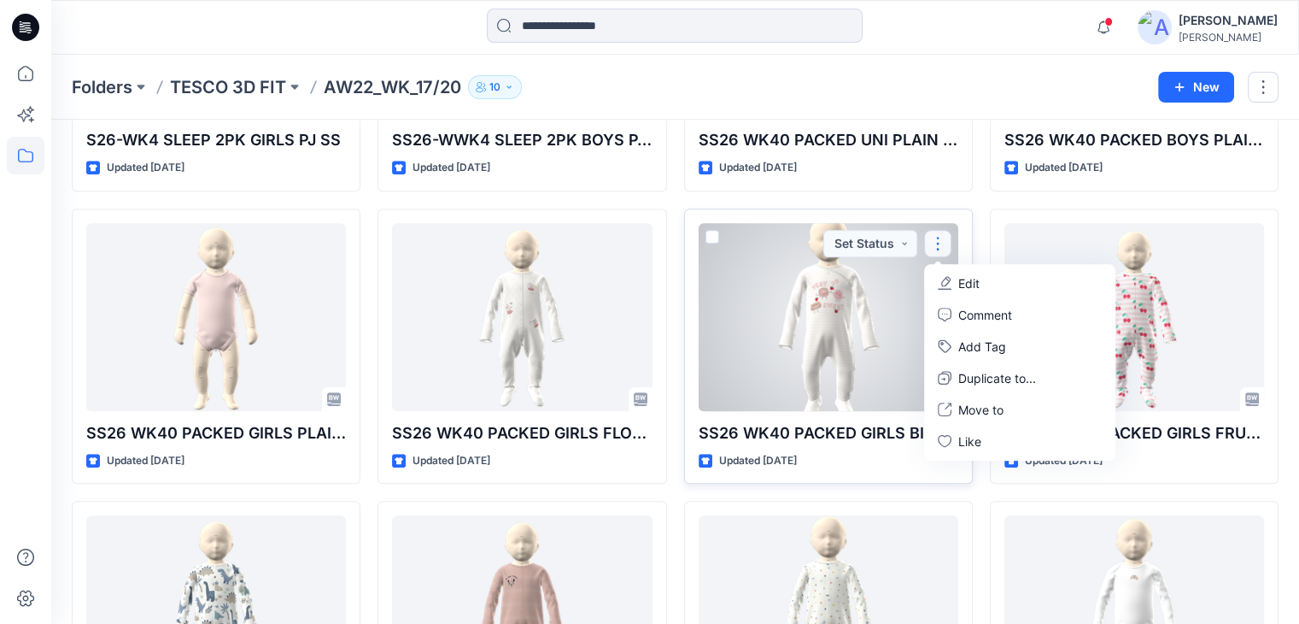
click at [936, 238] on button "button" at bounding box center [937, 243] width 27 height 27
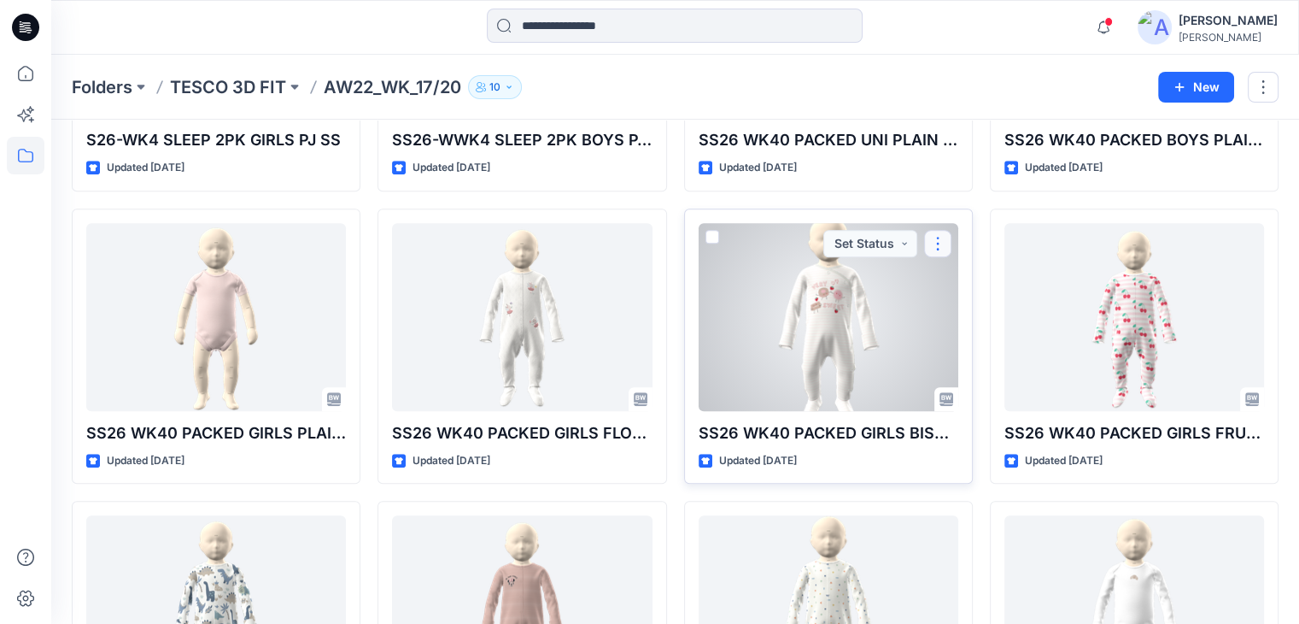
click at [942, 241] on button "button" at bounding box center [937, 243] width 27 height 27
click at [940, 243] on button "button" at bounding box center [937, 243] width 27 height 27
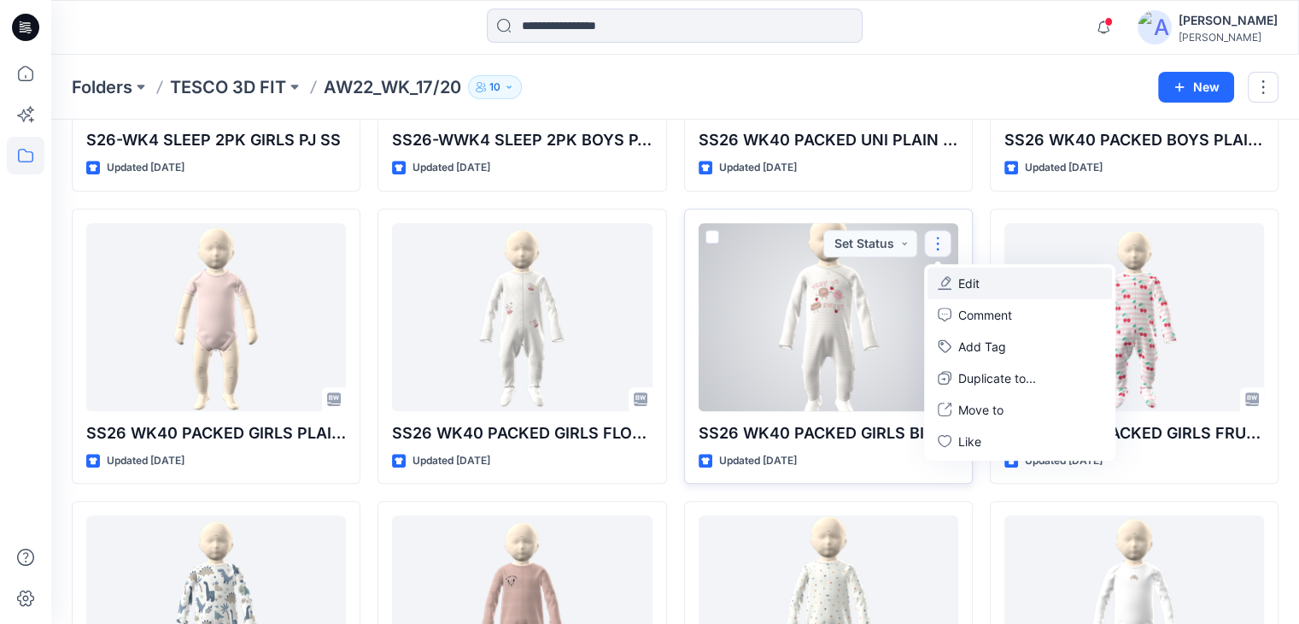
click at [982, 282] on button "Edit" at bounding box center [1020, 283] width 185 height 32
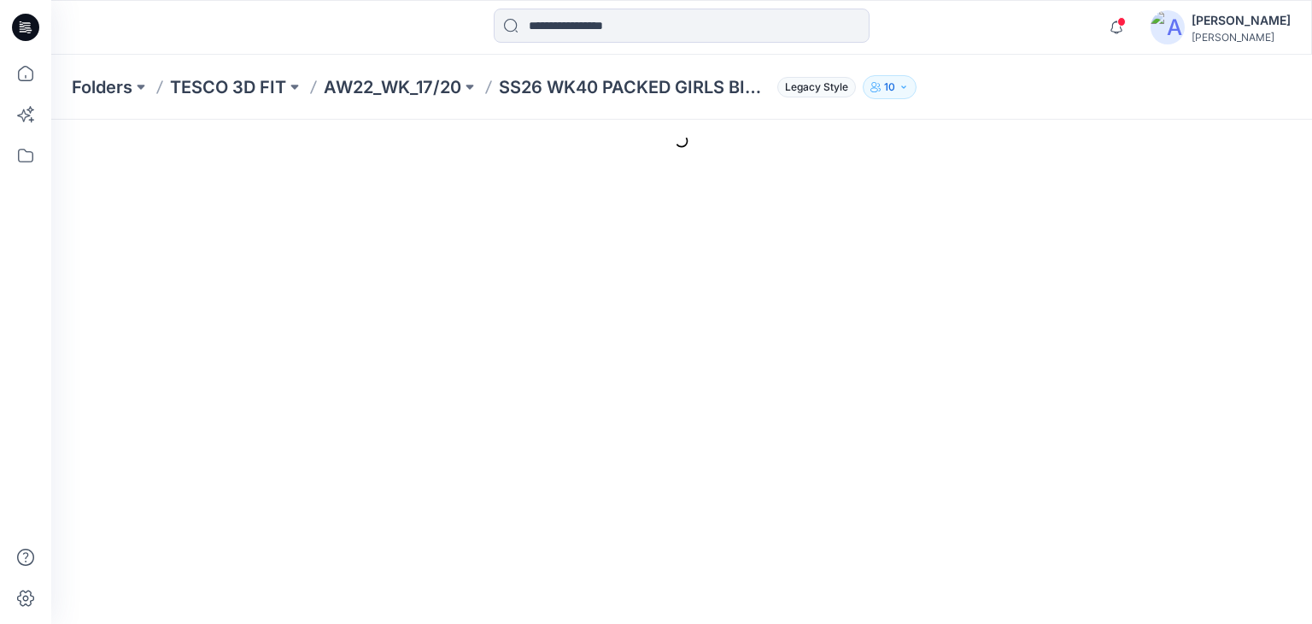
type input "**********"
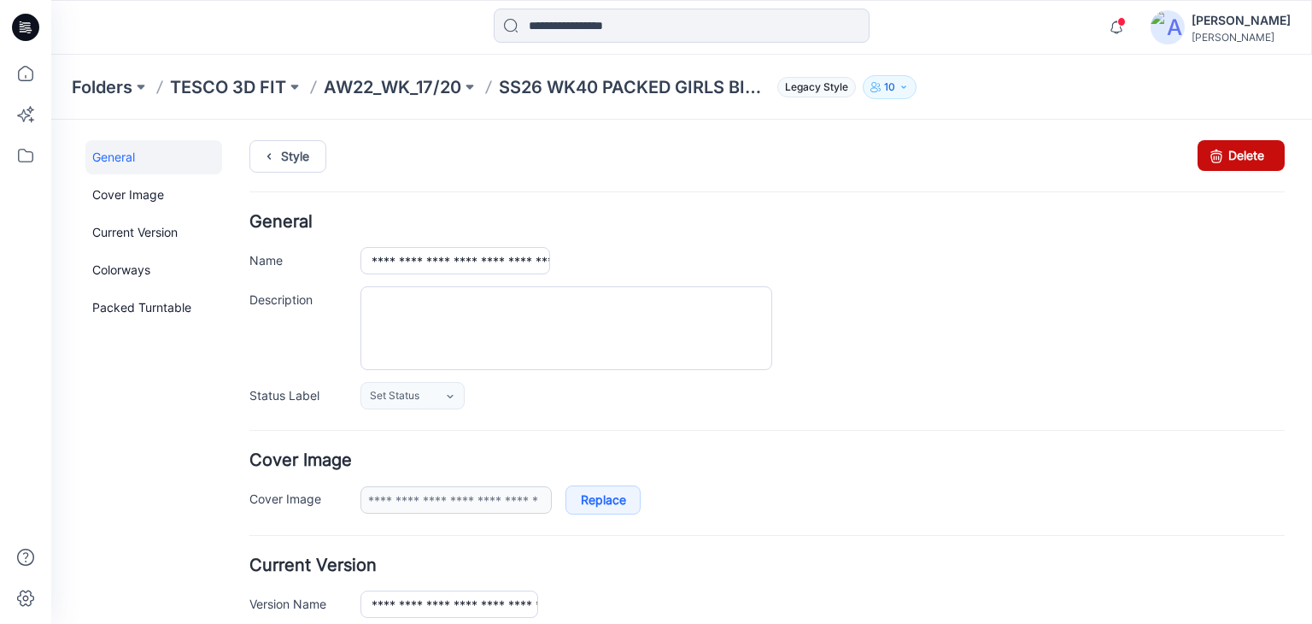
click at [1251, 157] on link "Delete" at bounding box center [1241, 155] width 87 height 31
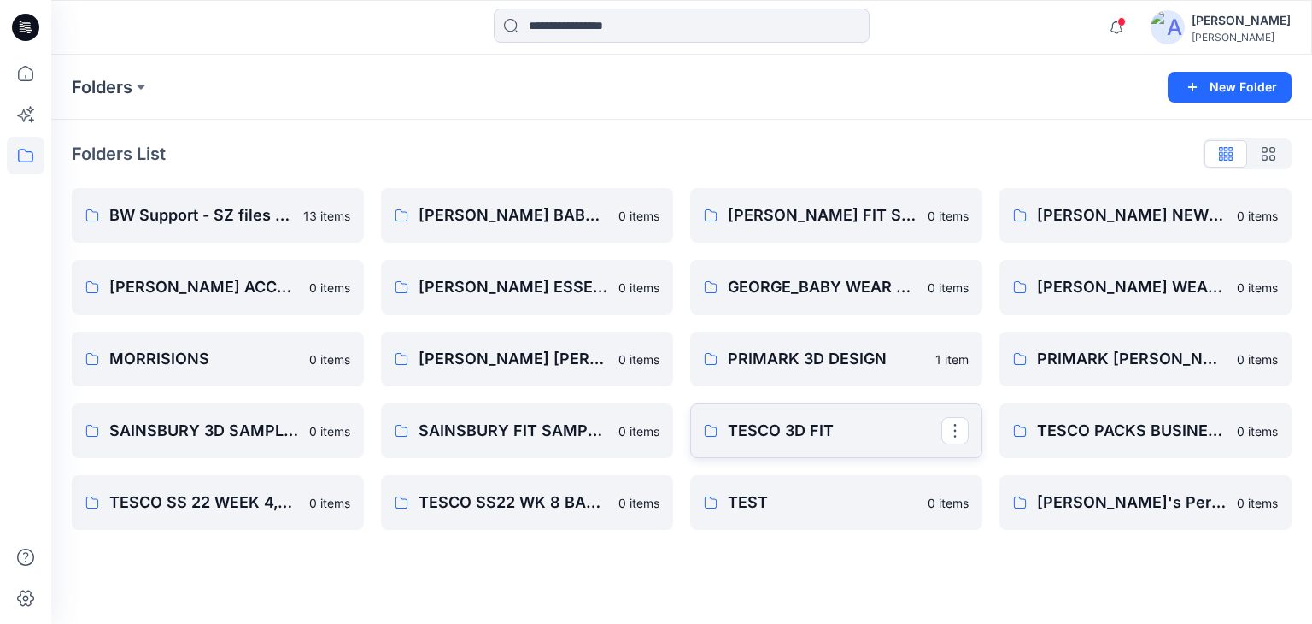
click at [862, 419] on p "TESCO 3D FIT" at bounding box center [835, 431] width 214 height 24
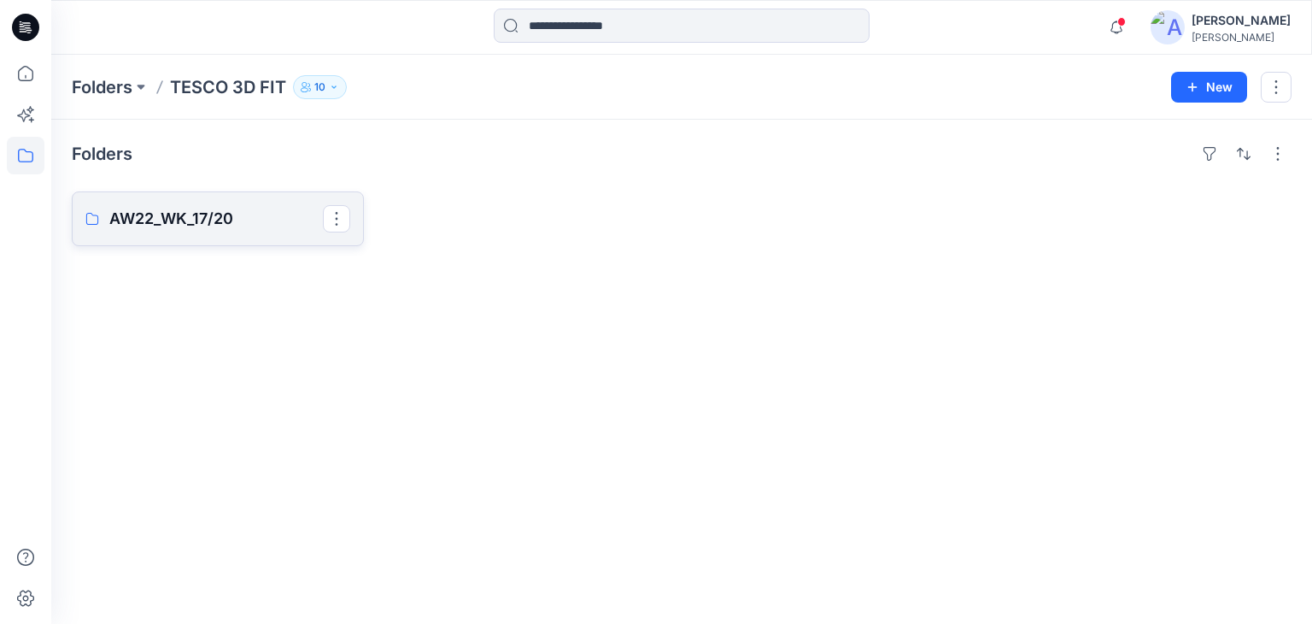
click at [202, 212] on p "AW22_WK_17/20" at bounding box center [216, 219] width 214 height 24
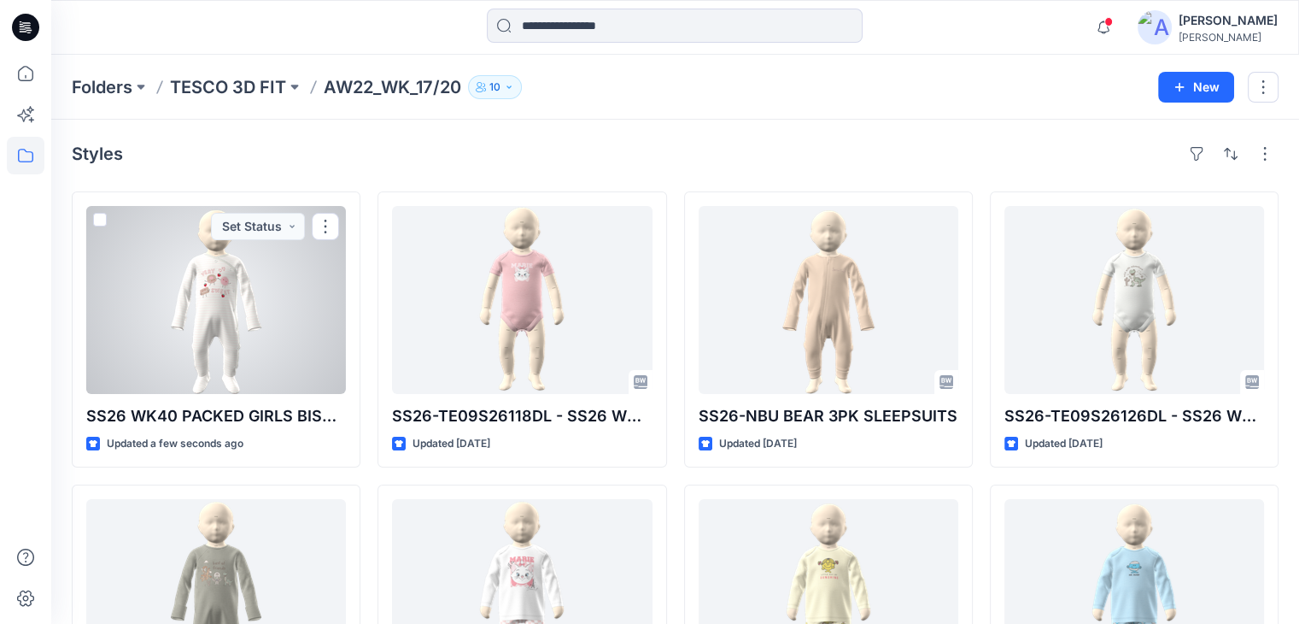
click at [255, 384] on div at bounding box center [216, 300] width 260 height 188
click at [321, 237] on button "button" at bounding box center [325, 226] width 27 height 27
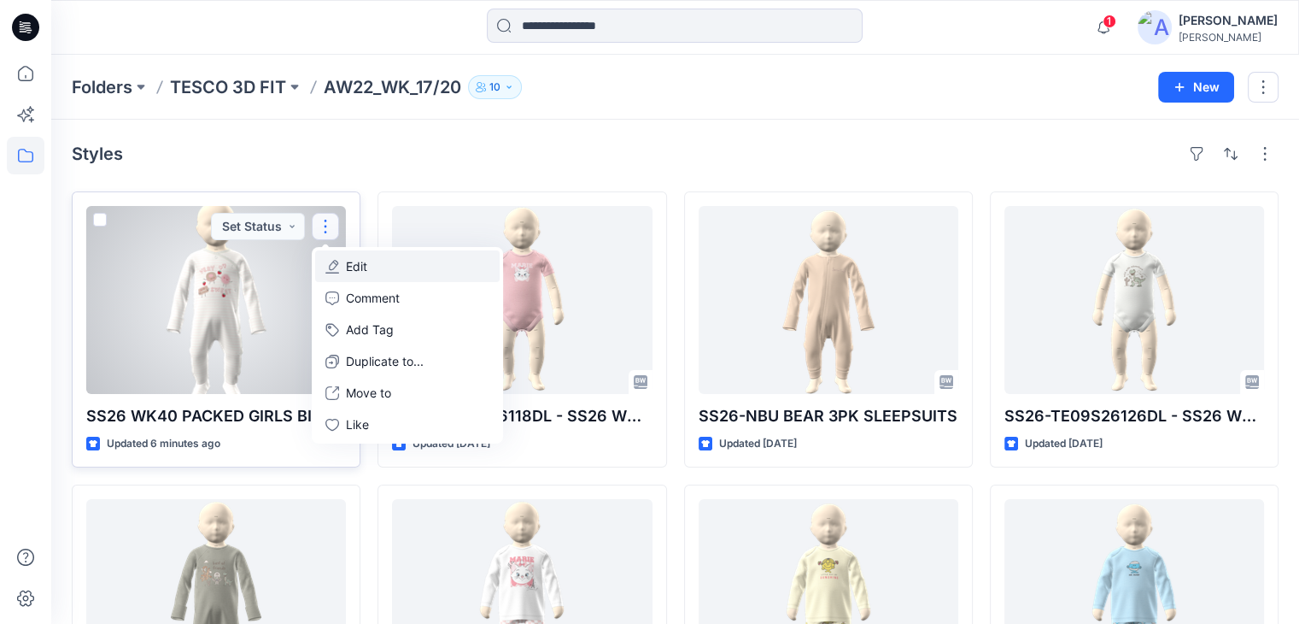
click at [359, 271] on p "Edit" at bounding box center [356, 266] width 21 height 18
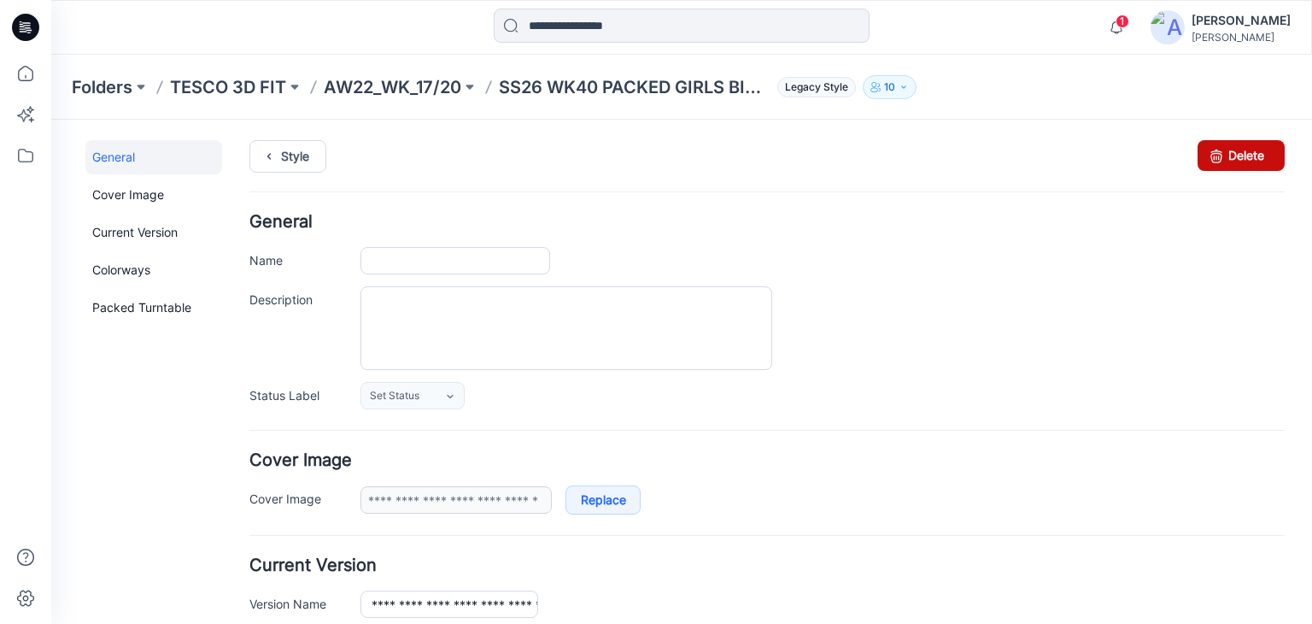
type input "**********"
drag, startPoint x: 1216, startPoint y: 157, endPoint x: 787, endPoint y: 230, distance: 434.9
click at [1216, 157] on link "Delete" at bounding box center [1241, 155] width 87 height 31
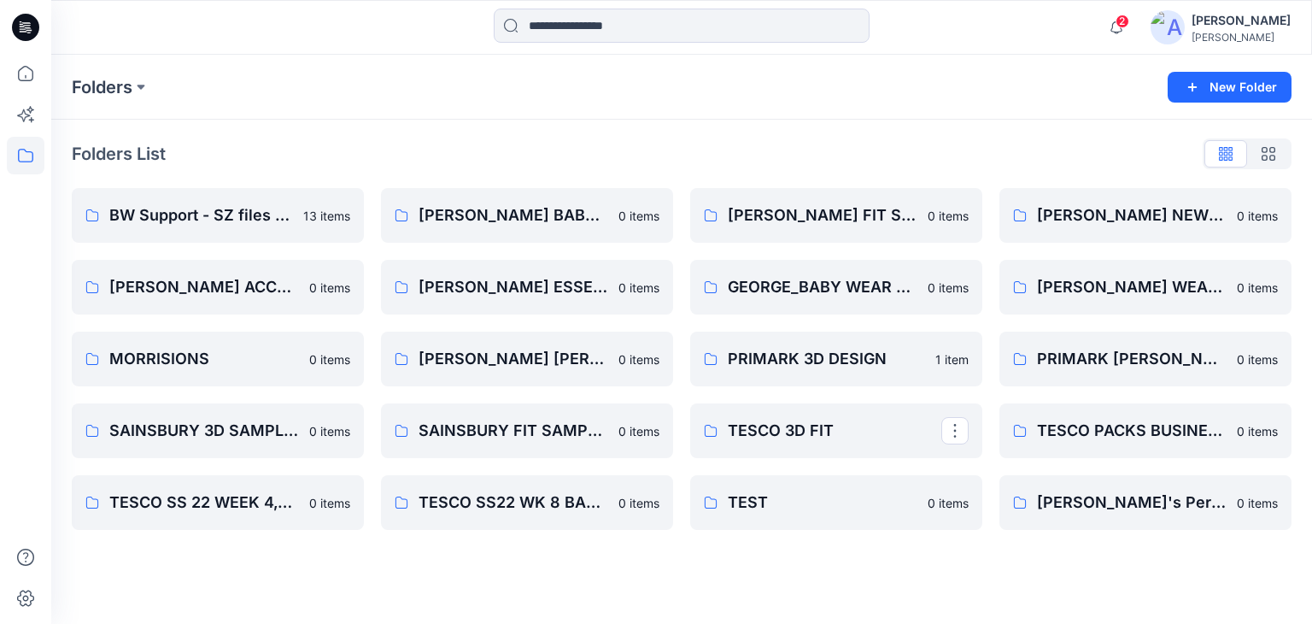
click at [781, 438] on p "TESCO 3D FIT" at bounding box center [835, 431] width 214 height 24
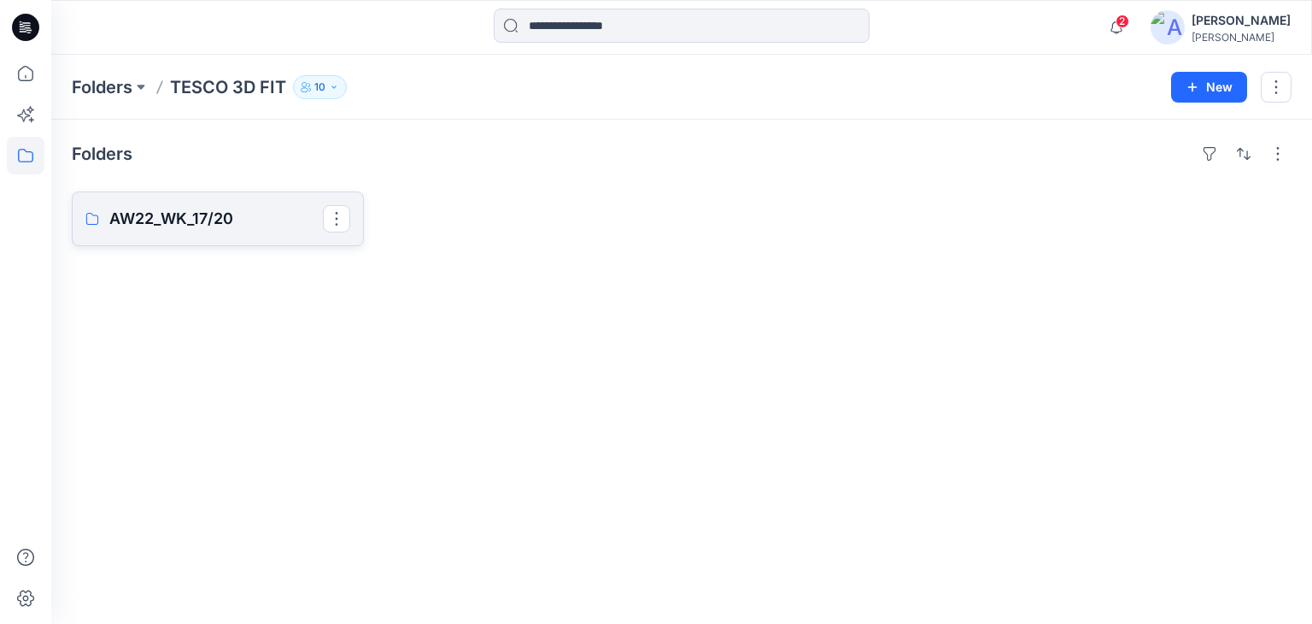
click at [154, 227] on p "AW22_WK_17/20" at bounding box center [216, 219] width 214 height 24
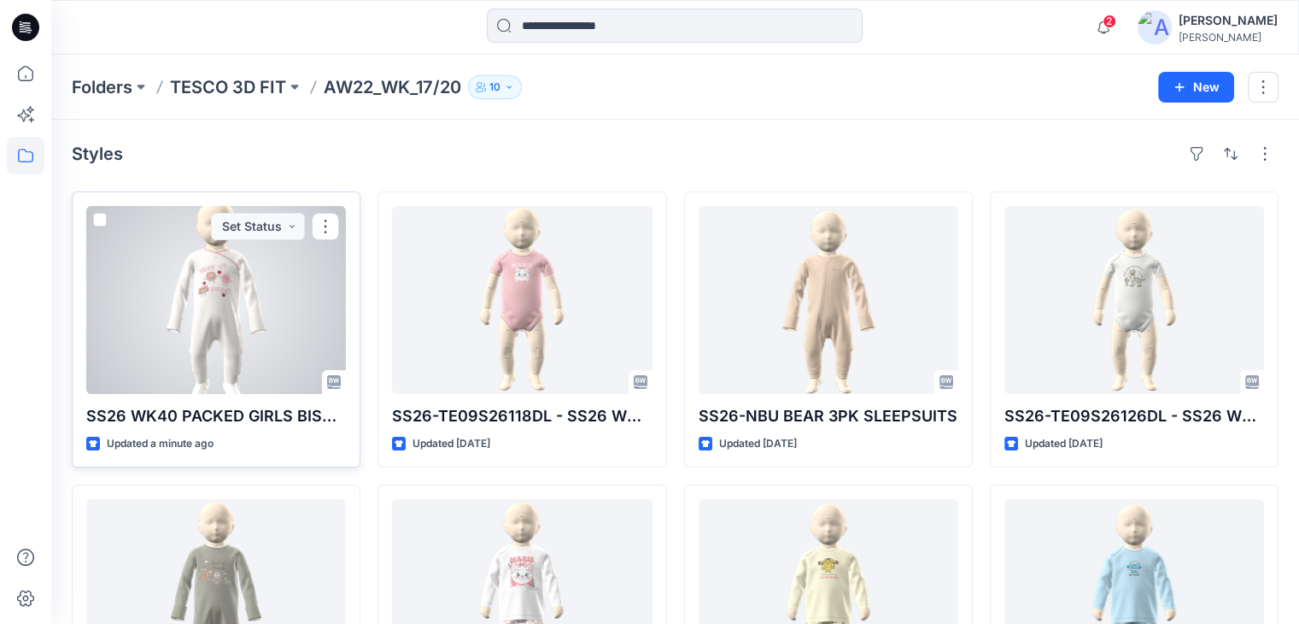
click at [220, 337] on div at bounding box center [216, 300] width 260 height 188
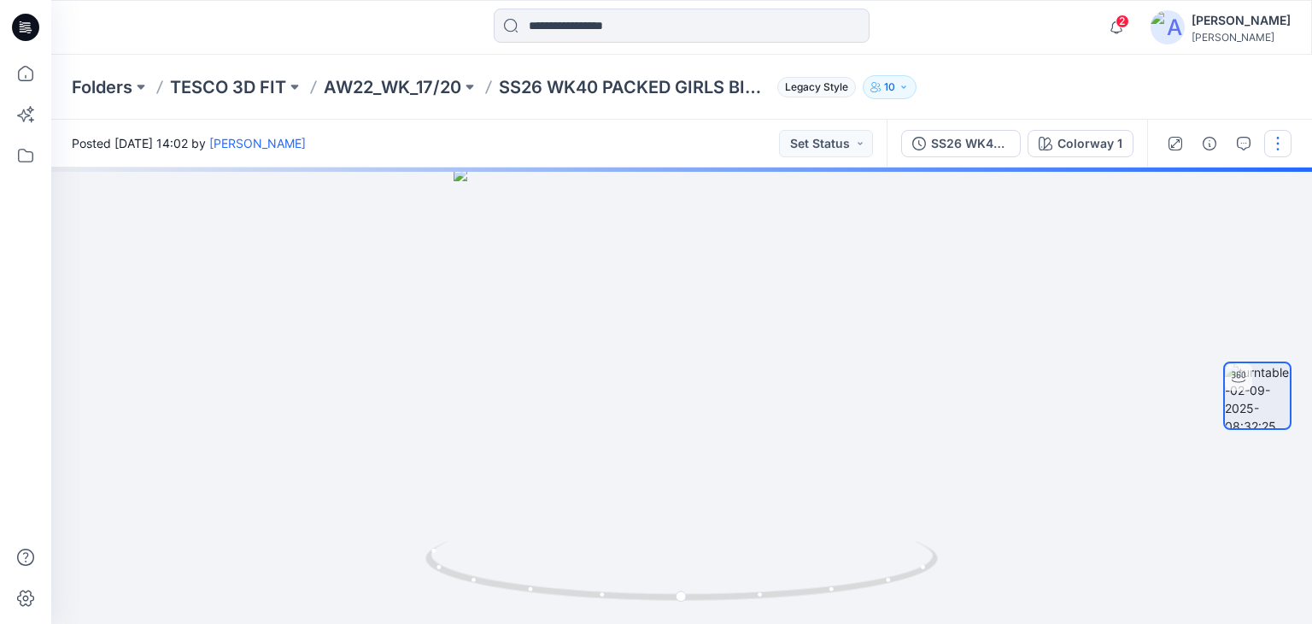
click at [1275, 144] on button "button" at bounding box center [1277, 143] width 27 height 27
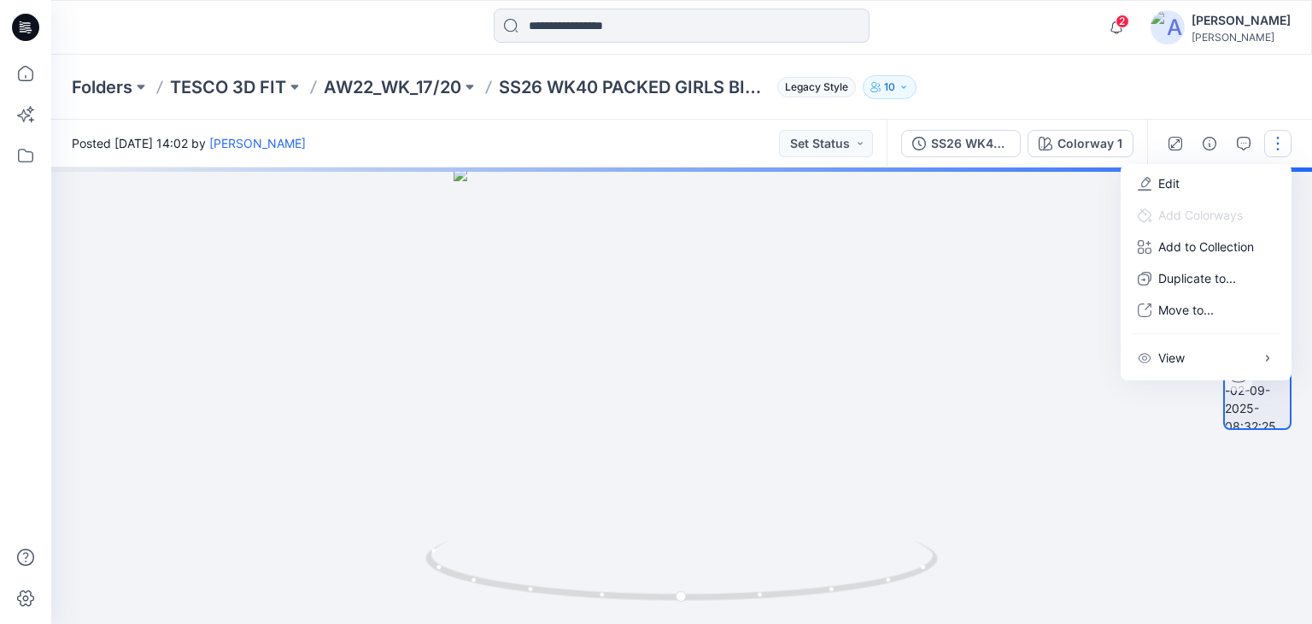
click at [1016, 263] on div at bounding box center [681, 395] width 1261 height 456
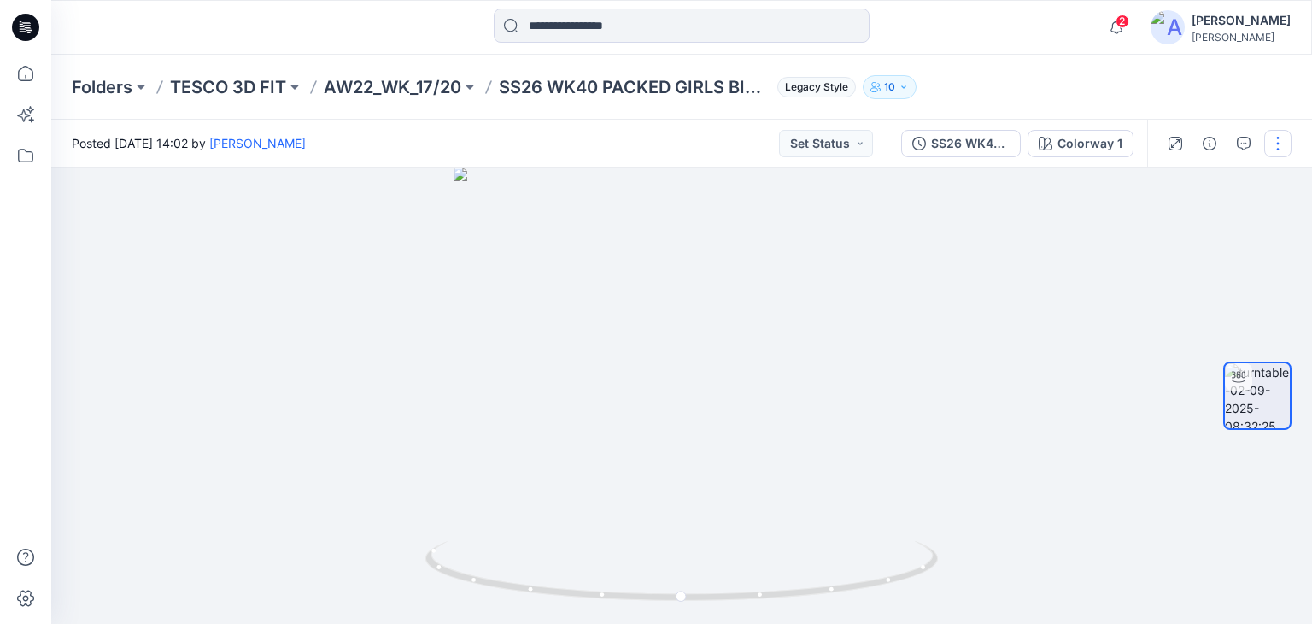
click at [1268, 143] on button "button" at bounding box center [1277, 143] width 27 height 27
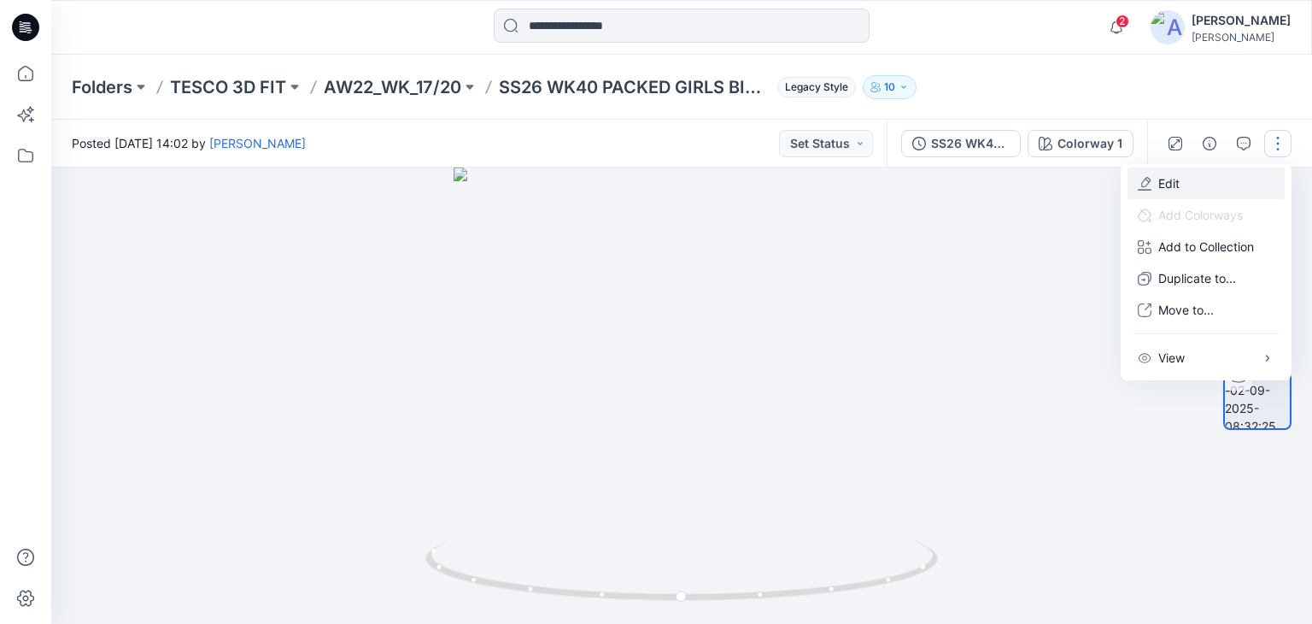
click at [1180, 184] on button "Edit" at bounding box center [1206, 183] width 157 height 32
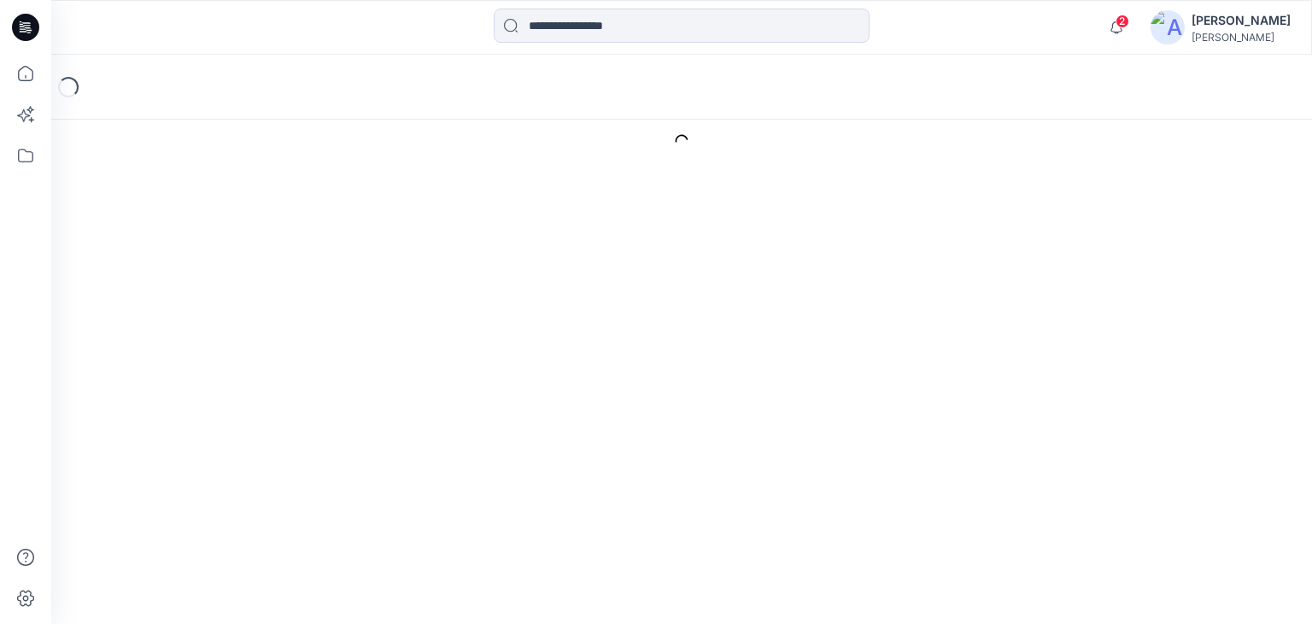
type input "**********"
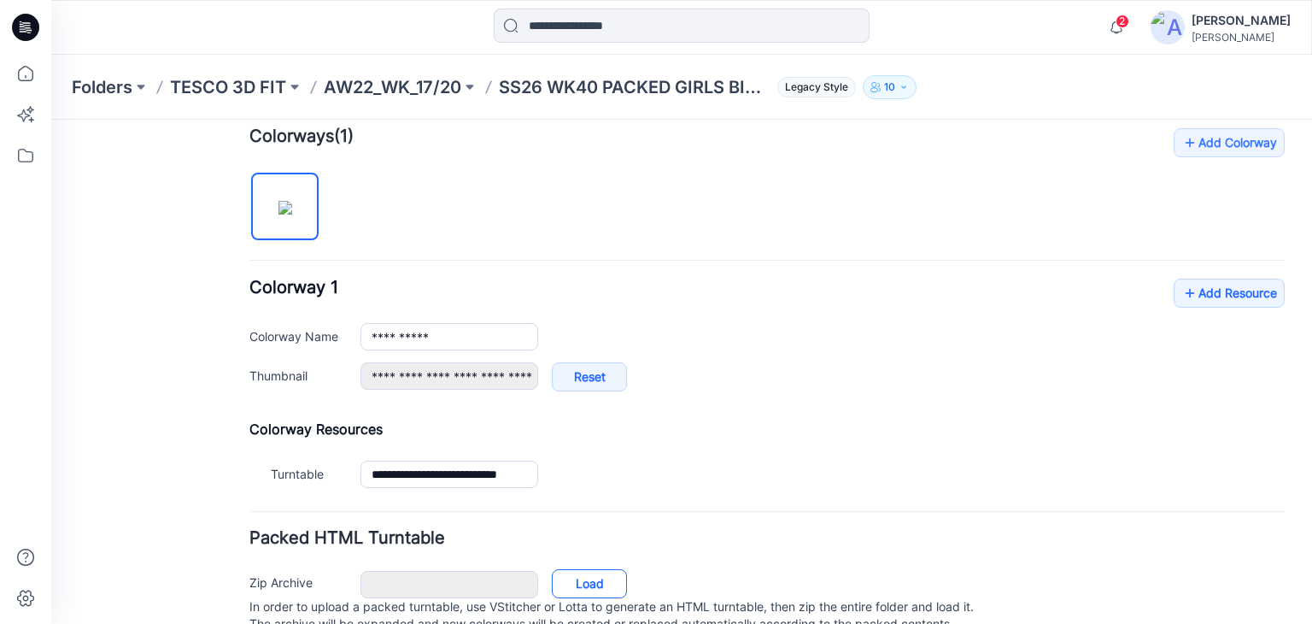
scroll to position [588, 0]
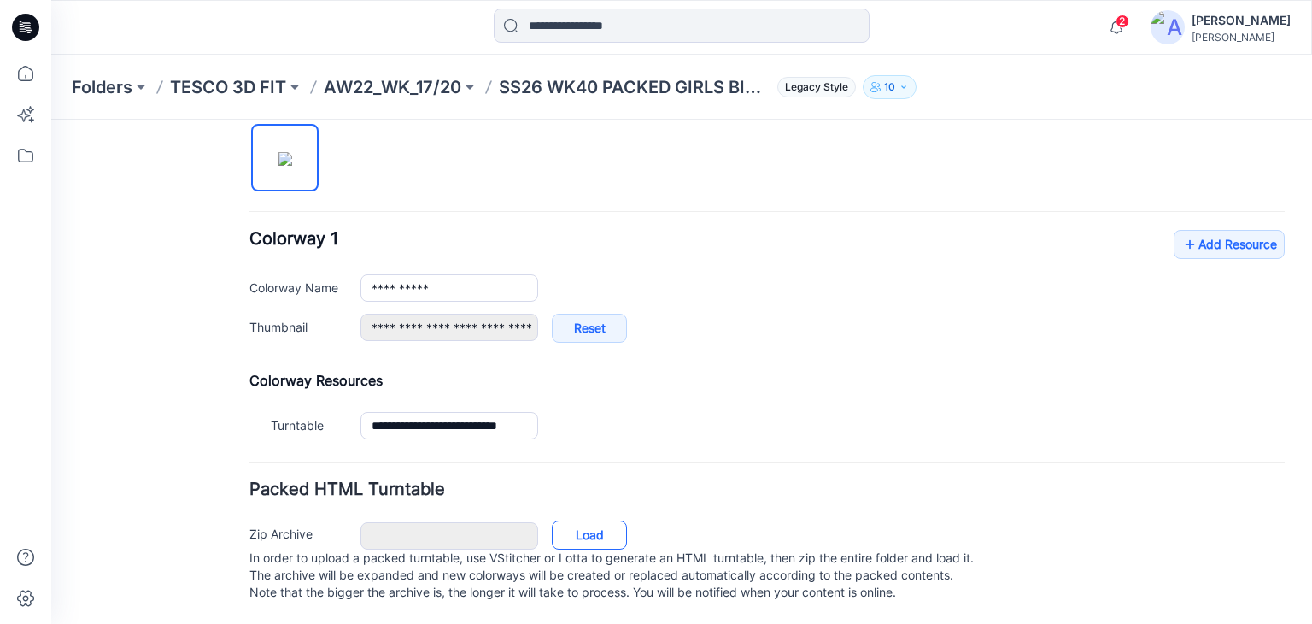
click at [577, 524] on link "Load" at bounding box center [589, 534] width 75 height 29
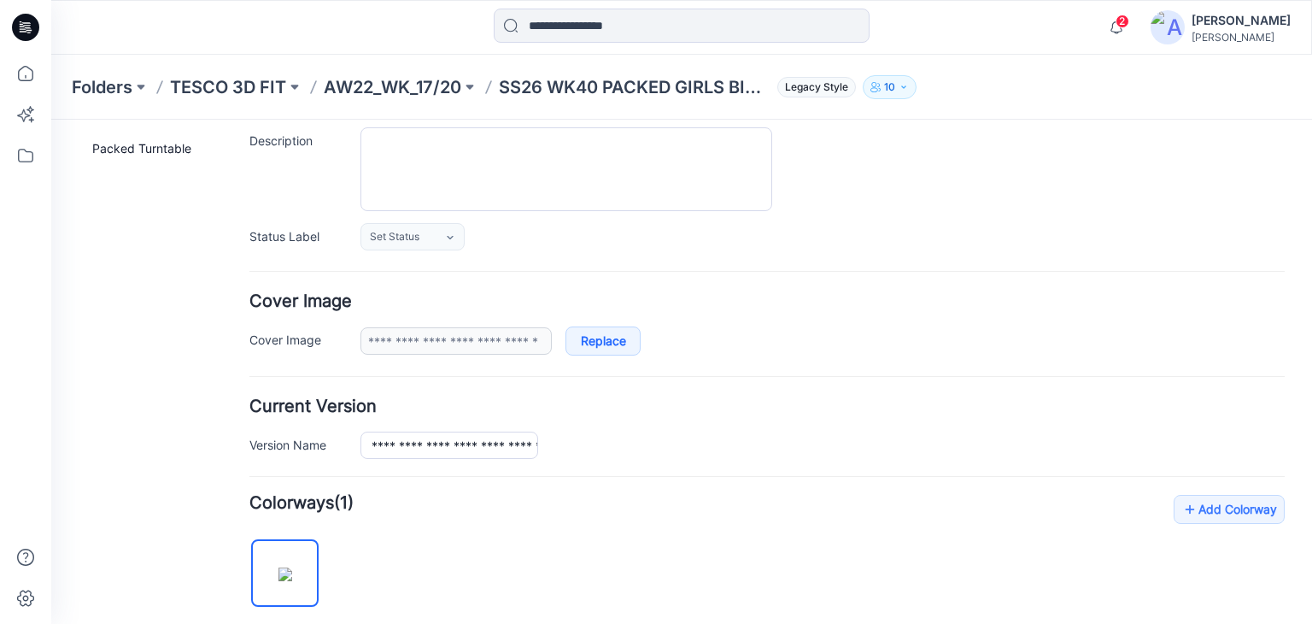
scroll to position [0, 0]
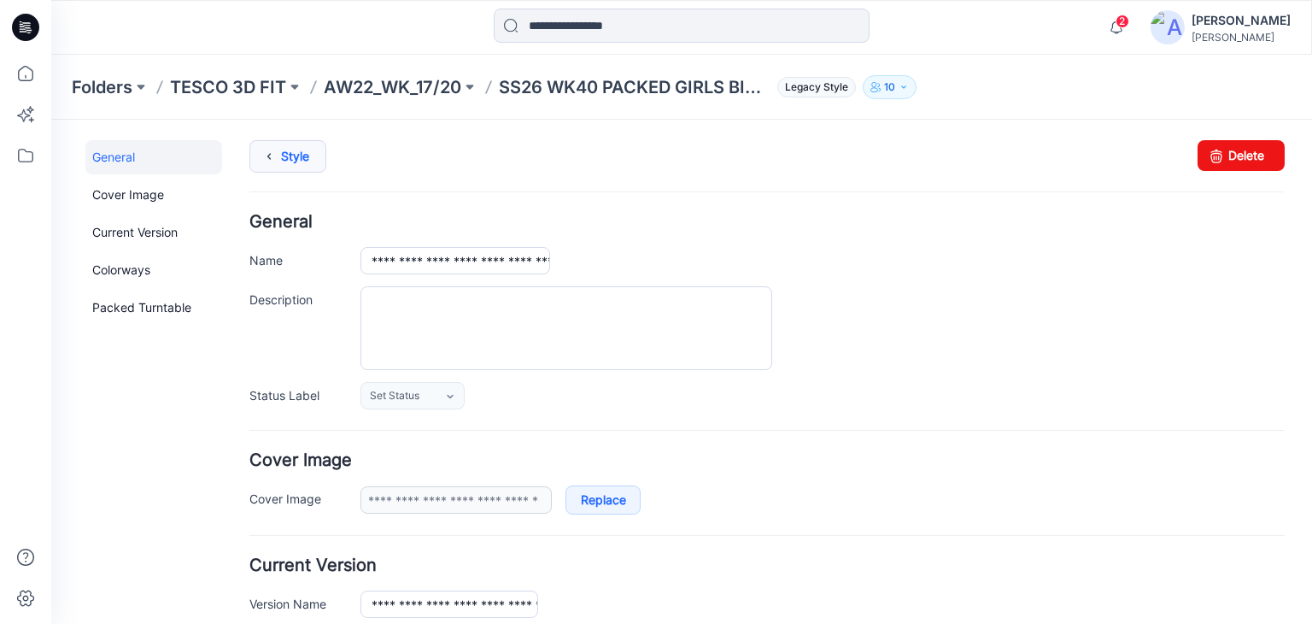
click at [264, 140] on link "Style" at bounding box center [287, 156] width 77 height 32
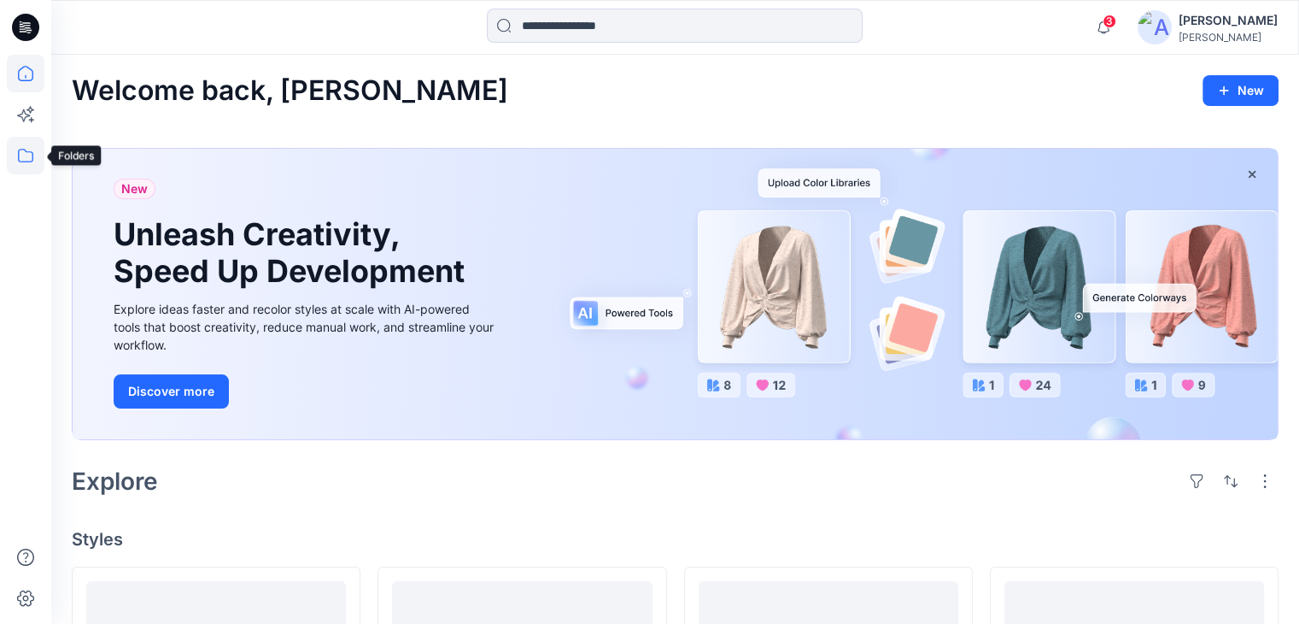
click at [32, 161] on icon at bounding box center [25, 156] width 15 height 14
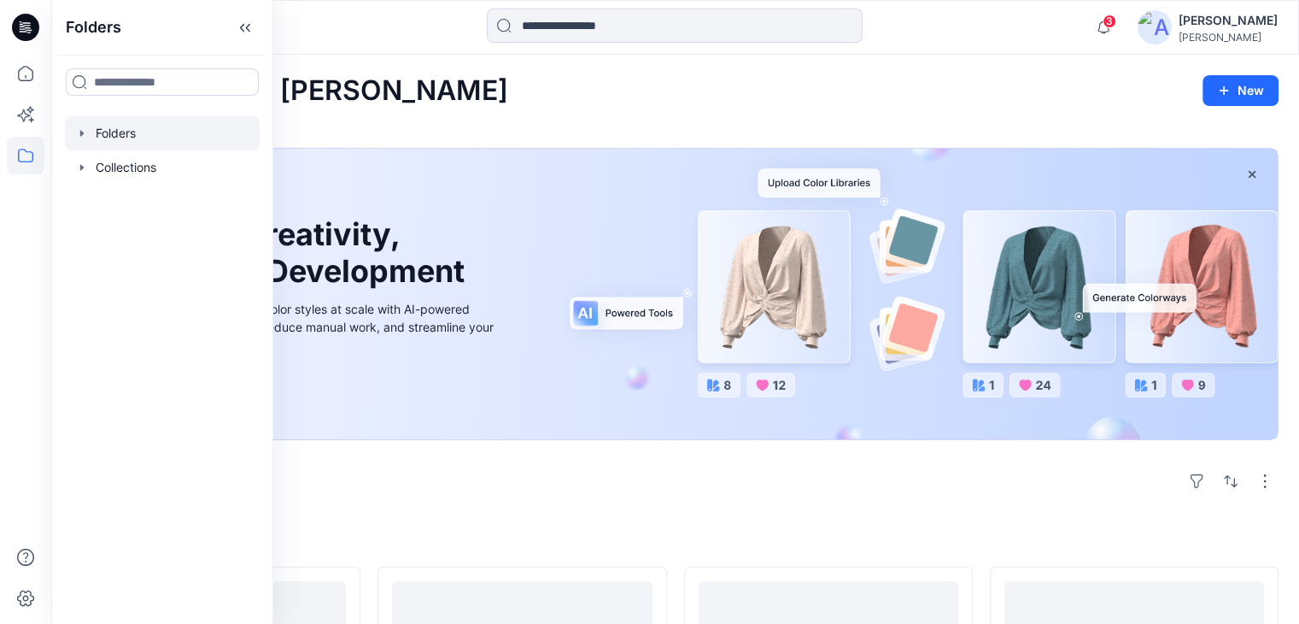
click at [111, 140] on div at bounding box center [162, 133] width 195 height 34
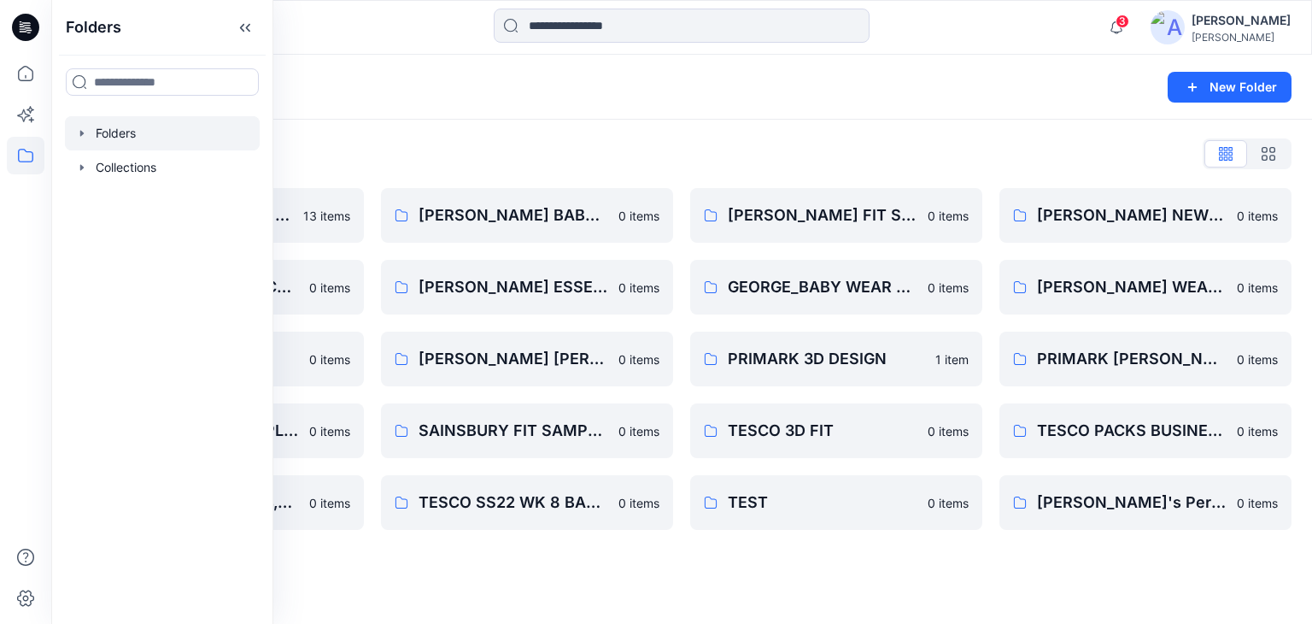
click at [469, 90] on div "Folders" at bounding box center [615, 87] width 1087 height 24
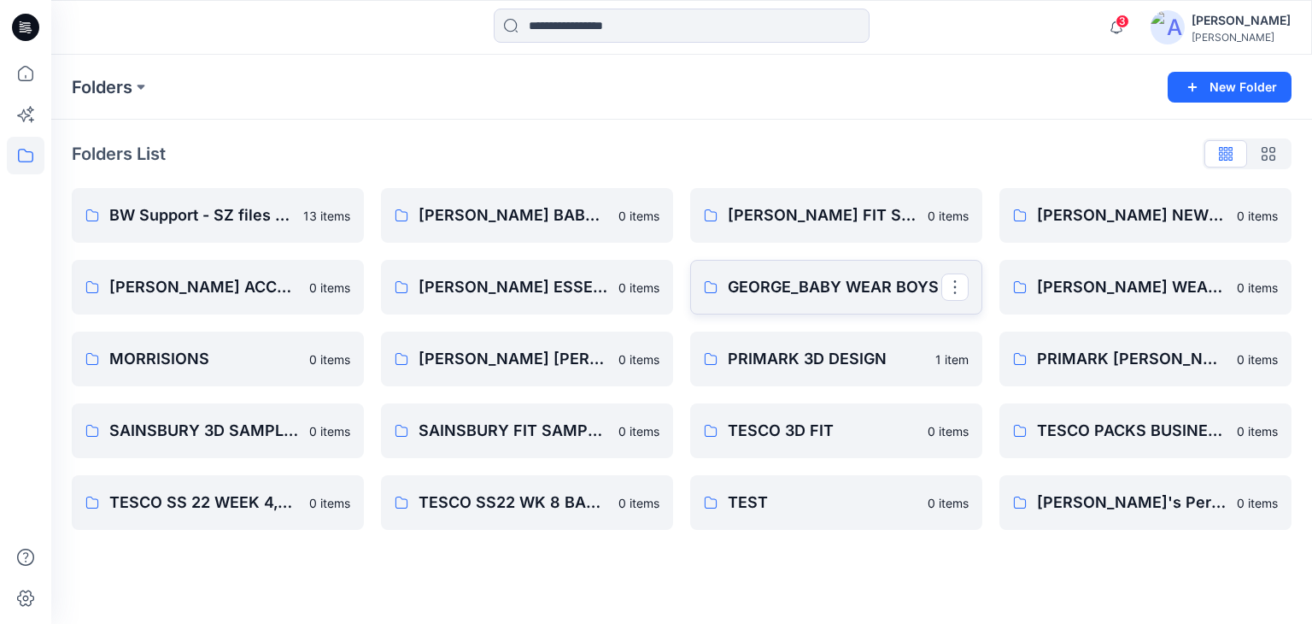
click at [818, 300] on link "GEORGE_BABY WEAR BOYS" at bounding box center [836, 287] width 292 height 55
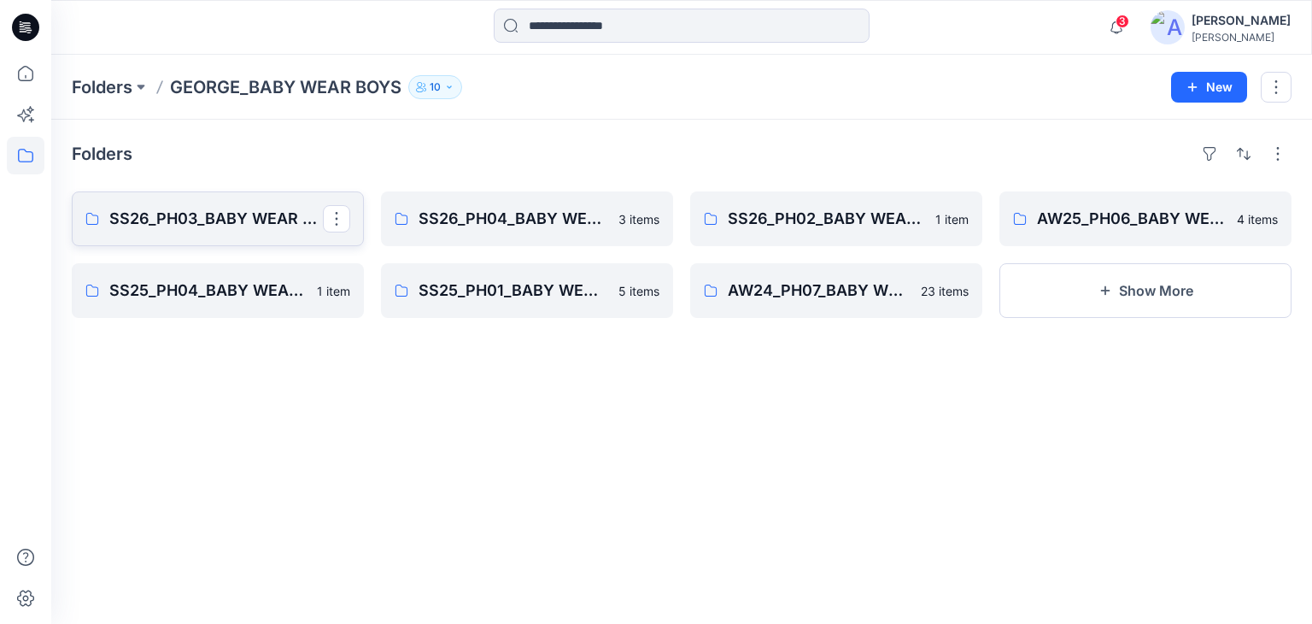
click at [276, 228] on p "SS26_PH03_BABY WEAR _BOYS SLEEPSUITS" at bounding box center [216, 219] width 214 height 24
click at [491, 213] on p "SS26_PH04_BABY WEAR_BOYS SLEEPSUITS" at bounding box center [526, 219] width 214 height 24
click at [795, 238] on link "SS26_PH02_BABY WEAR_BOYS _SLEEPSUIST" at bounding box center [836, 218] width 292 height 55
click at [1084, 230] on p "AW25_PH06_BABY WEAR_BOYS" at bounding box center [1144, 219] width 214 height 24
click at [212, 280] on p "SS25_PH04_BABY WEAR_BOYS SLEEPSUITS" at bounding box center [216, 290] width 214 height 24
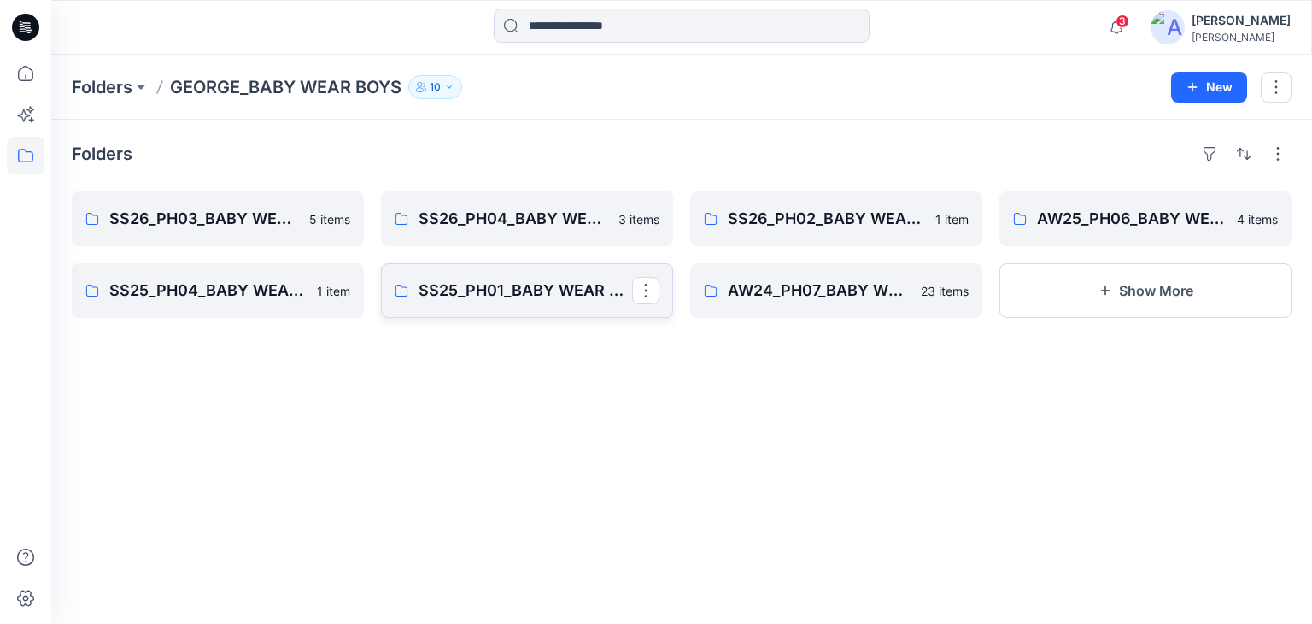
click at [548, 287] on p "SS25_PH01_BABY WEAR BOYS_SLEEPSUITS" at bounding box center [526, 290] width 214 height 24
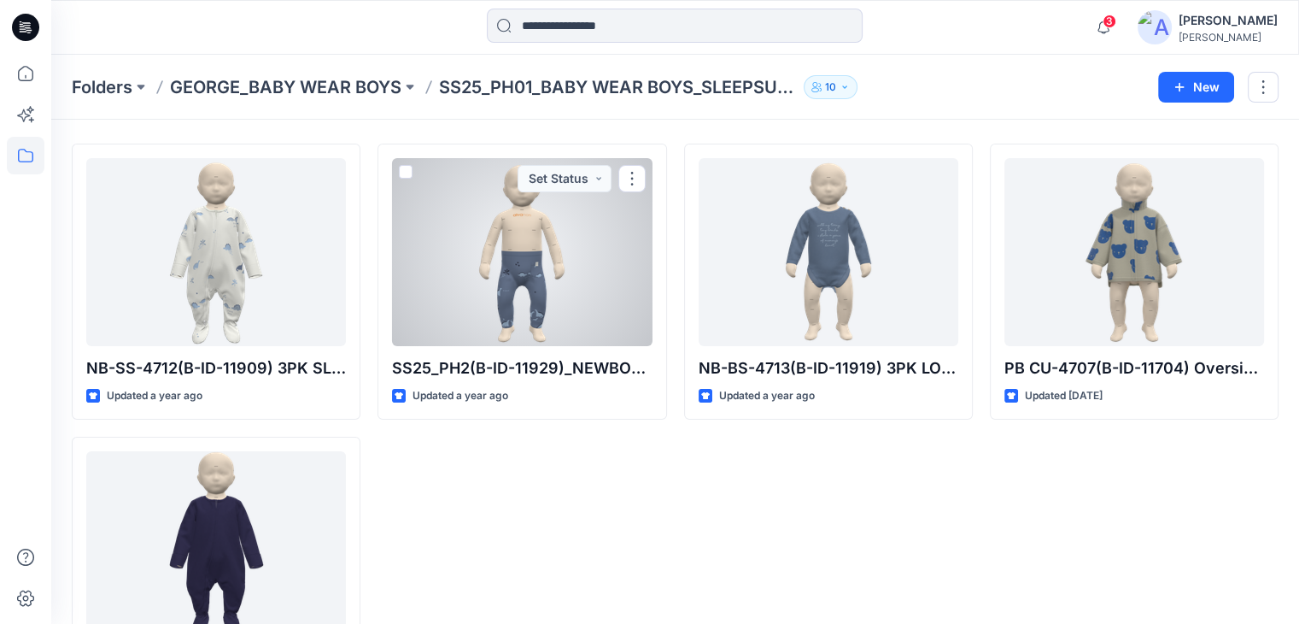
scroll to position [85, 0]
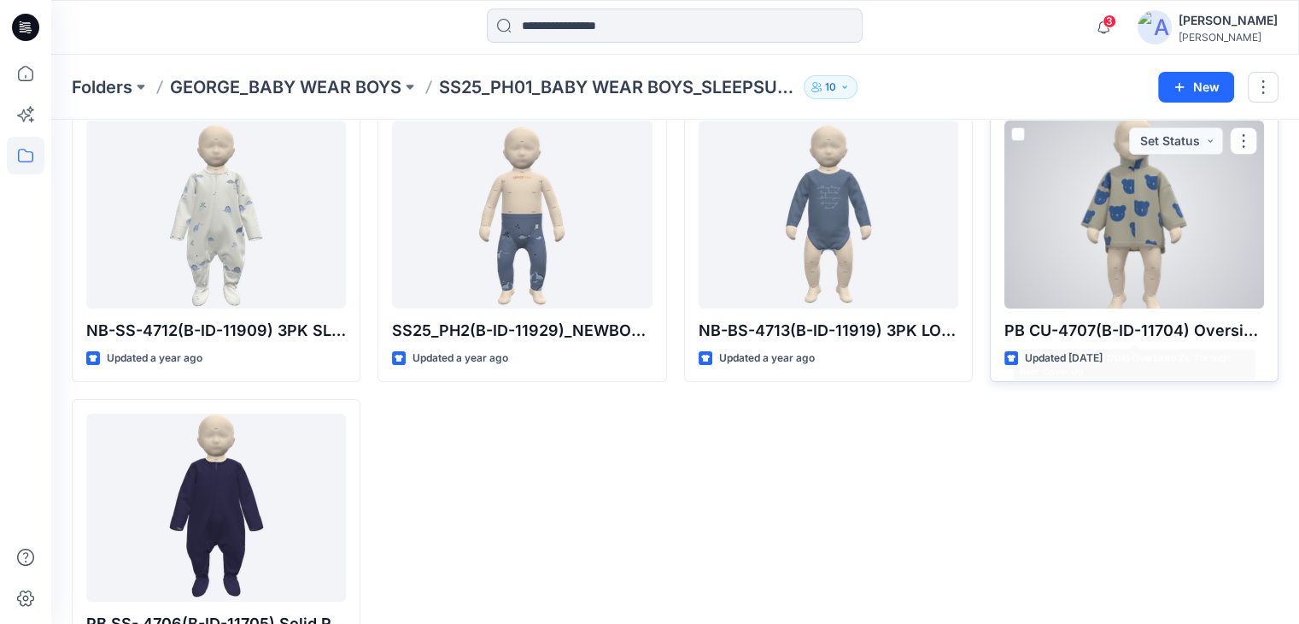
click at [1122, 264] on div at bounding box center [1135, 214] width 260 height 188
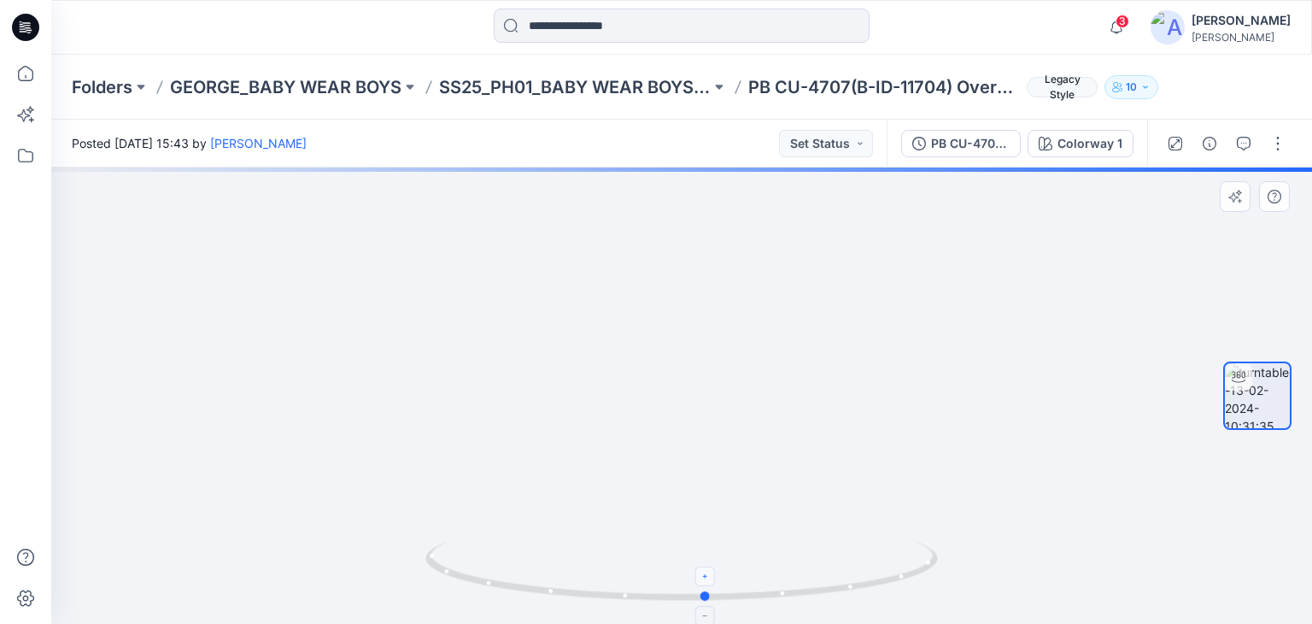
drag, startPoint x: 689, startPoint y: 602, endPoint x: 714, endPoint y: 572, distance: 38.8
click at [714, 572] on icon at bounding box center [683, 573] width 517 height 64
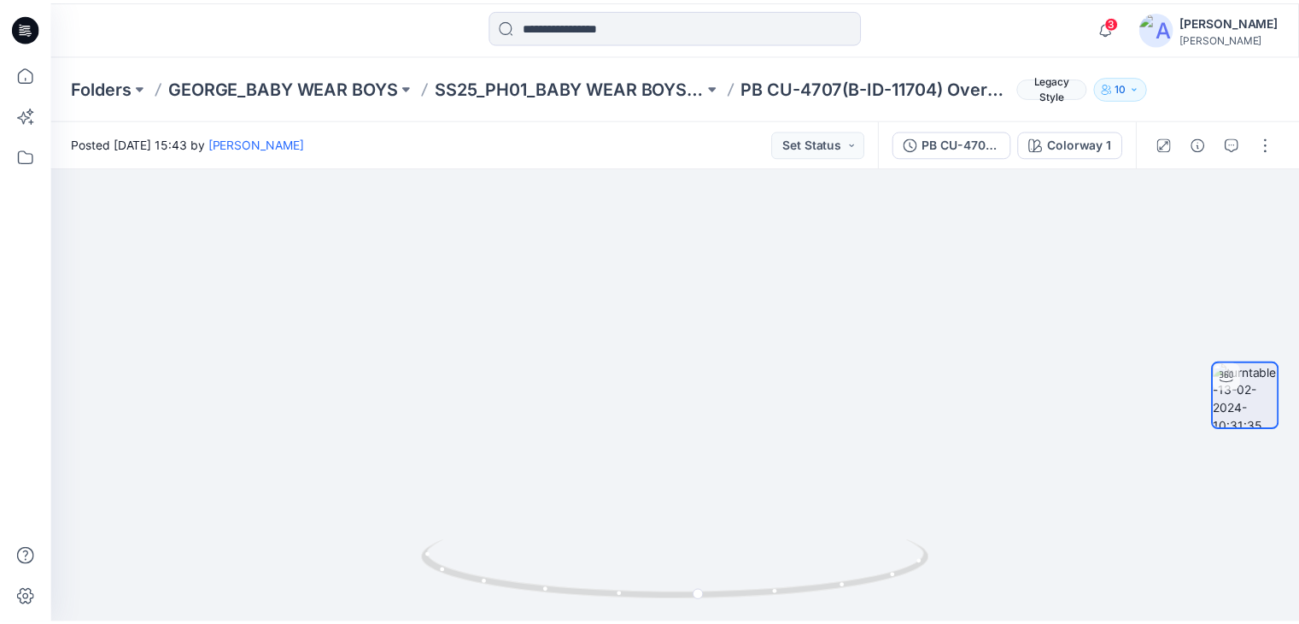
scroll to position [85, 0]
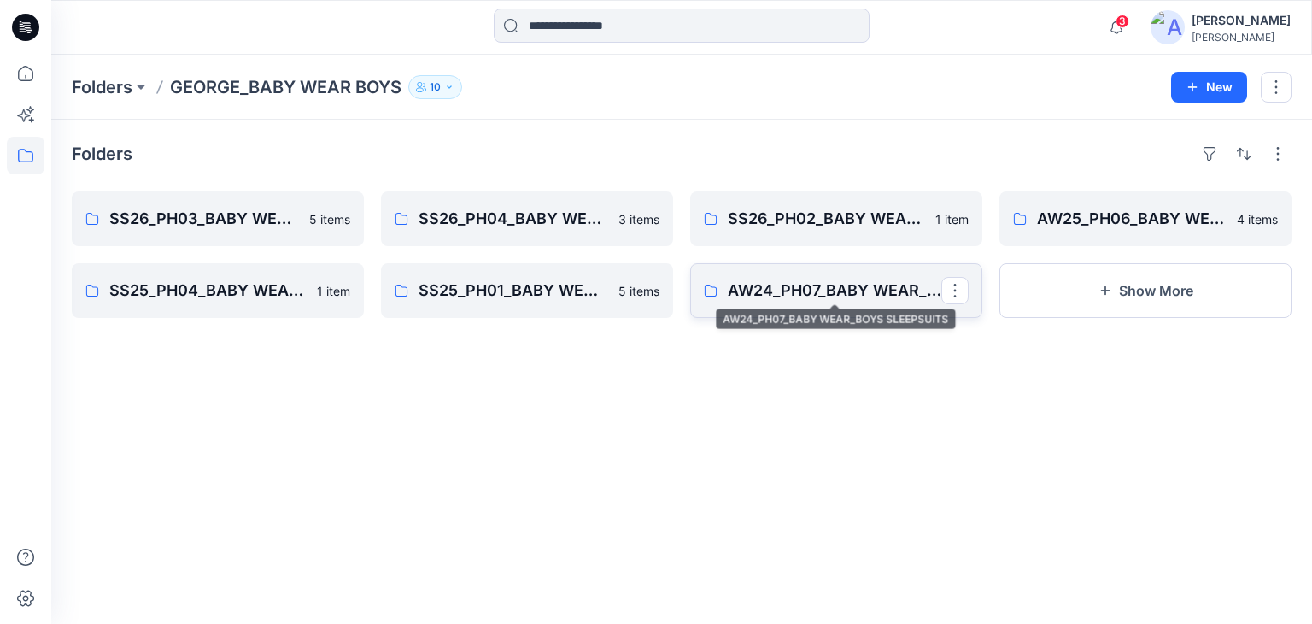
click at [782, 298] on p "AW24_PH07_BABY WEAR_BOYS SLEEPSUITS" at bounding box center [835, 290] width 214 height 24
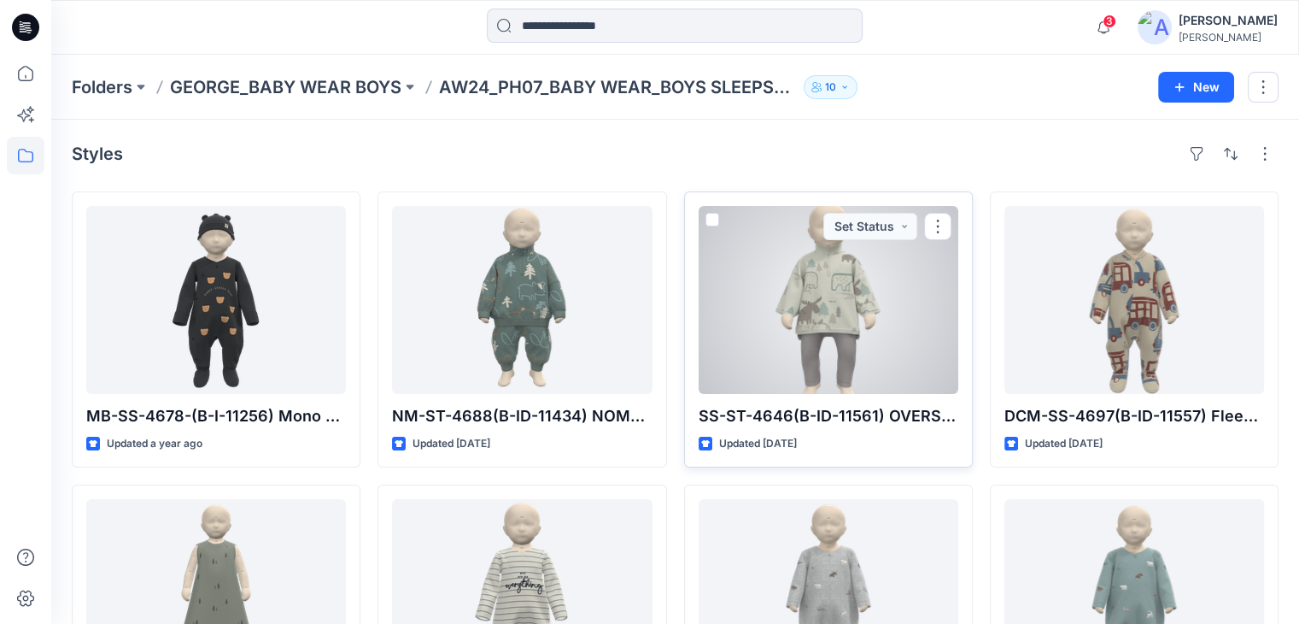
click at [795, 315] on div at bounding box center [829, 300] width 260 height 188
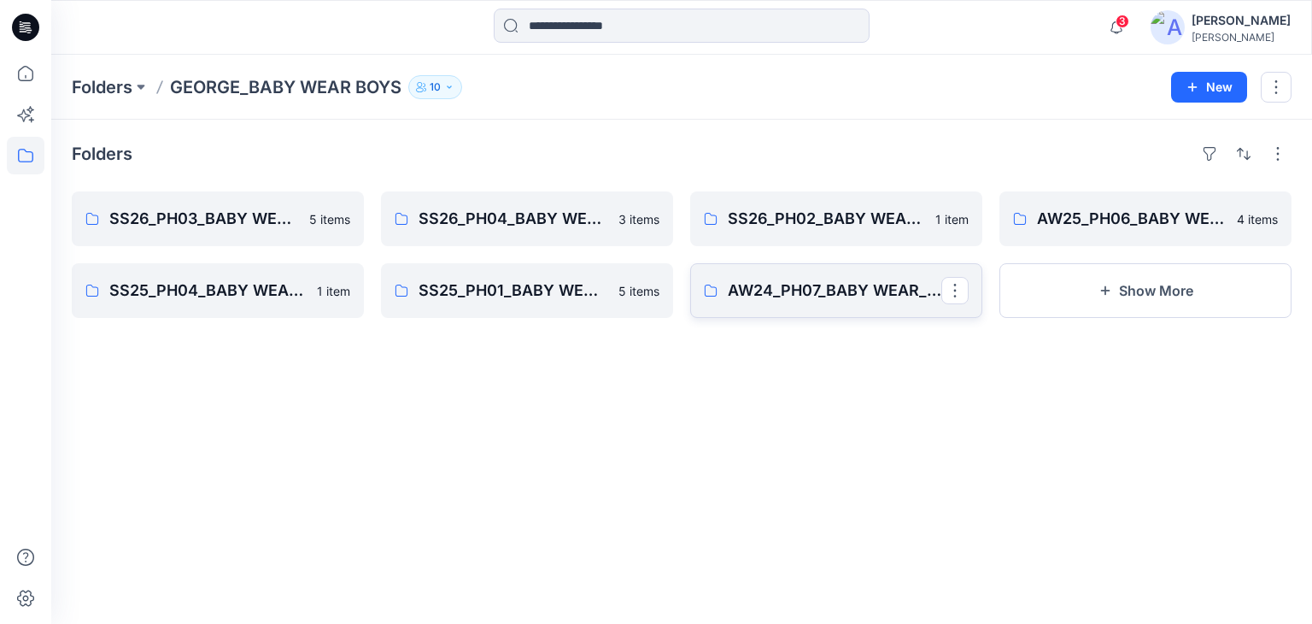
click at [835, 312] on link "AW24_PH07_BABY WEAR_BOYS SLEEPSUITS" at bounding box center [836, 290] width 292 height 55
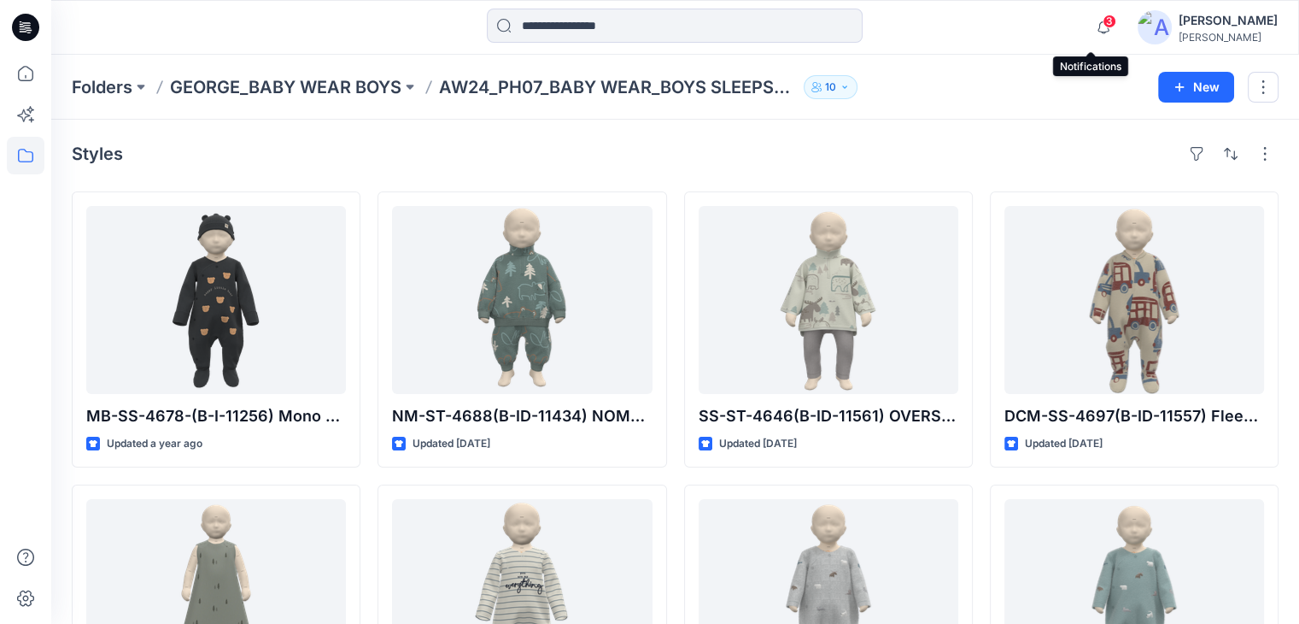
click at [1103, 23] on span "3" at bounding box center [1110, 22] width 14 height 14
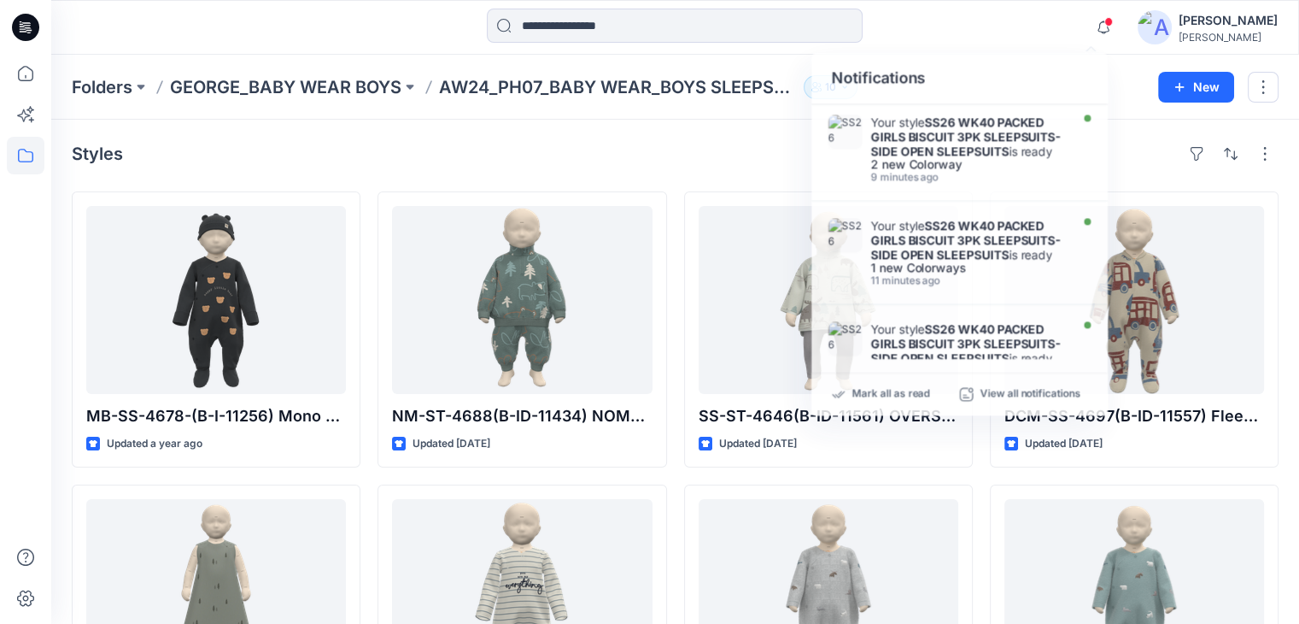
click at [987, 40] on div "Notifications Your style SS26 WK40 PACKED GIRLS BISCUIT 3PK SLEEPSUITS-SIDE OPE…" at bounding box center [674, 28] width 1247 height 38
